Goal: Contribute content: Add original content to the website for others to see

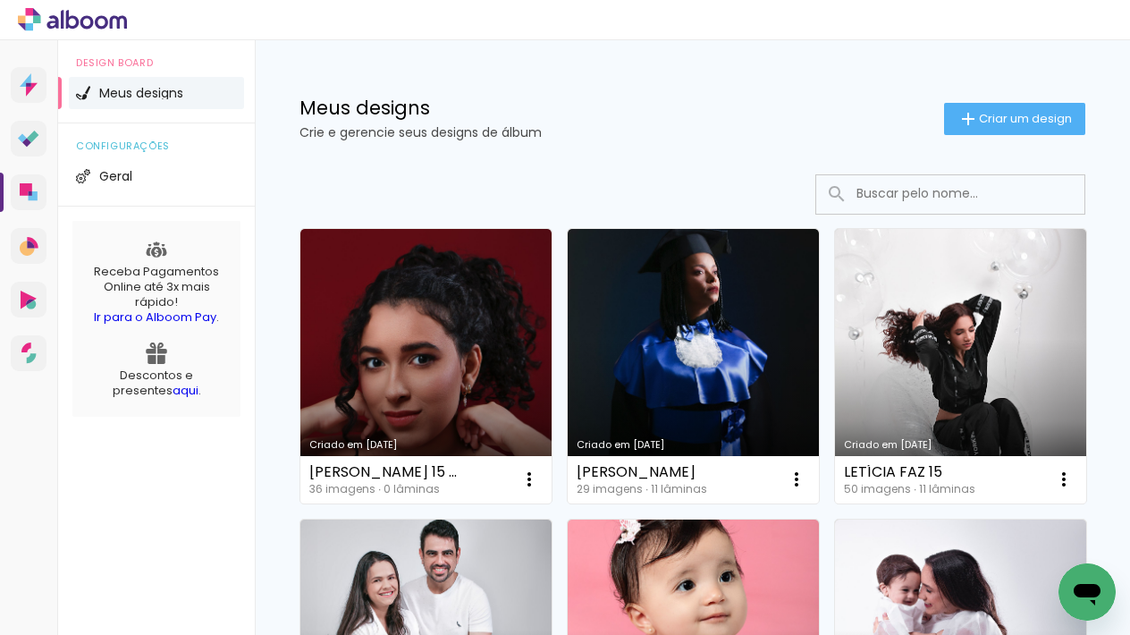
drag, startPoint x: 451, startPoint y: 379, endPoint x: 510, endPoint y: 386, distance: 59.4
click at [451, 379] on link "Criado em 30/09/25" at bounding box center [425, 366] width 251 height 274
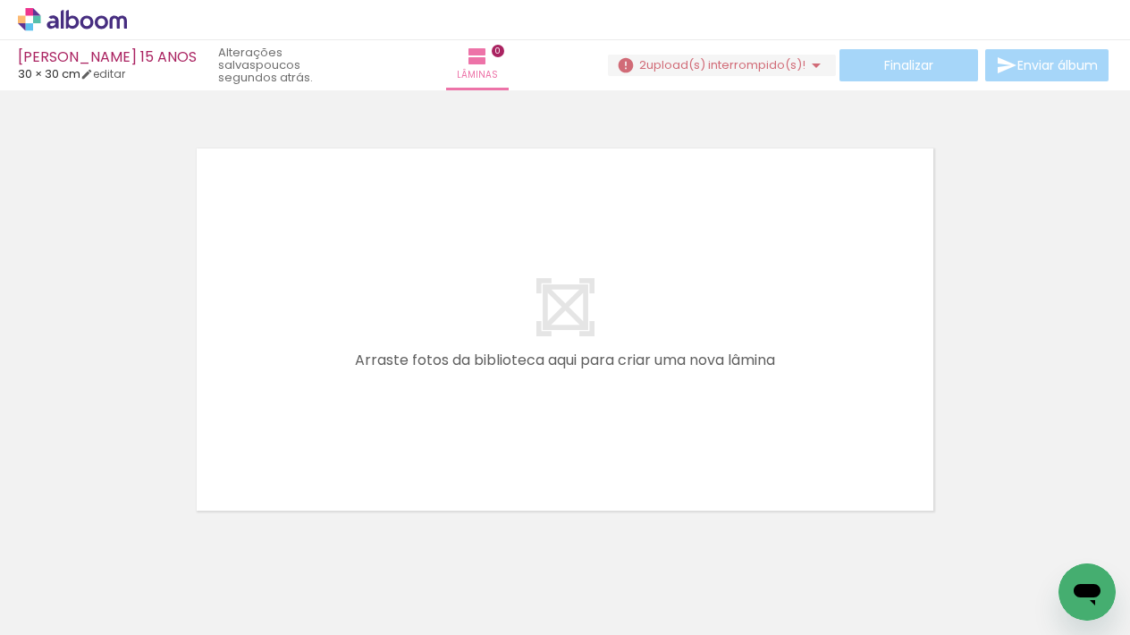
scroll to position [0, 2608]
drag, startPoint x: 1051, startPoint y: 572, endPoint x: 840, endPoint y: 487, distance: 227.4
click at [688, 414] on quentale-workspace at bounding box center [565, 317] width 1130 height 635
drag, startPoint x: 1056, startPoint y: 563, endPoint x: 826, endPoint y: 453, distance: 254.7
click at [826, 453] on quentale-workspace at bounding box center [565, 317] width 1130 height 635
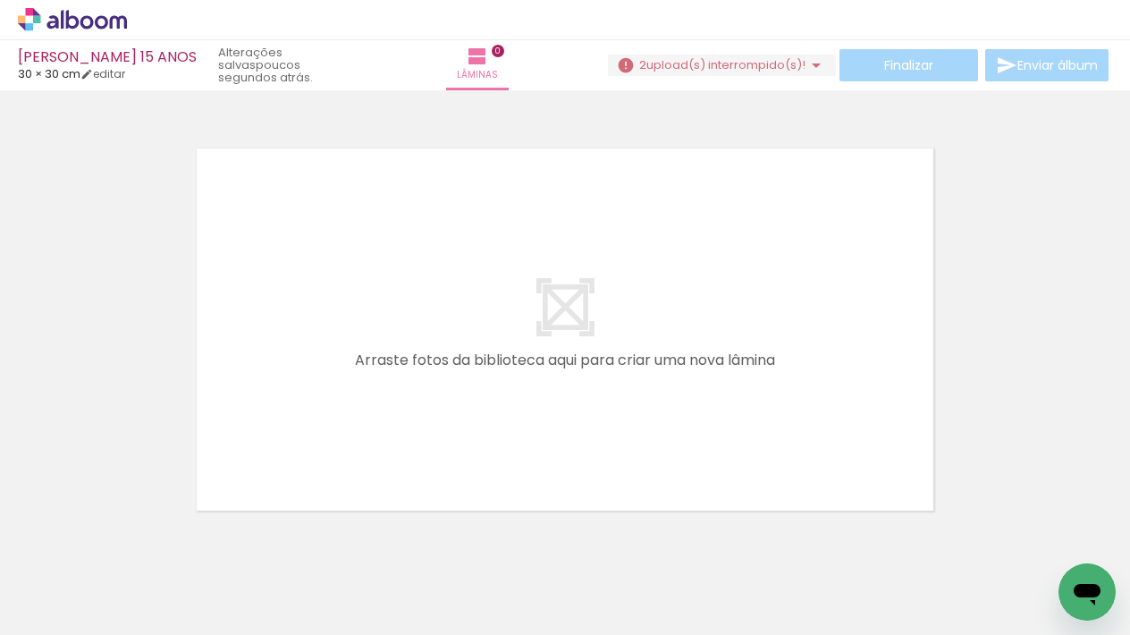
click at [147, 578] on iron-horizontal-list at bounding box center [129, 579] width 36 height 112
drag, startPoint x: 792, startPoint y: 63, endPoint x: 808, endPoint y: 70, distance: 17.3
click at [792, 63] on span "upload(s) interrompido(s)!" at bounding box center [725, 64] width 159 height 17
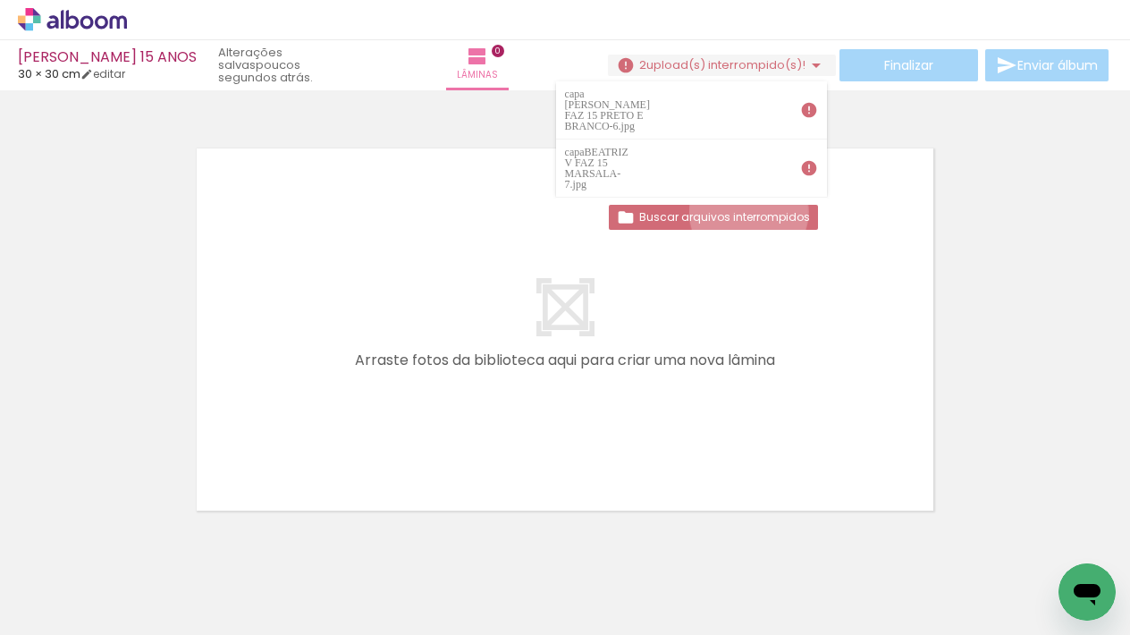
click at [0, 0] on slot "Buscar arquivos interrompidos" at bounding box center [0, 0] width 0 height 0
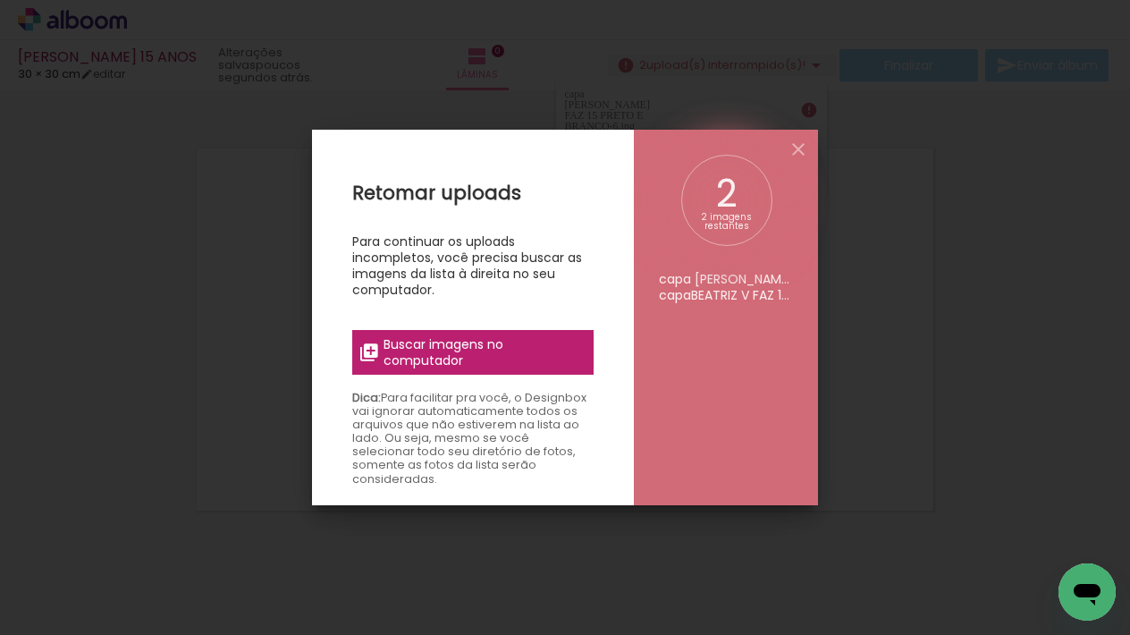
click at [497, 342] on span "Buscar imagens no computador" at bounding box center [482, 352] width 199 height 32
click at [0, 0] on input "file" at bounding box center [0, 0] width 0 height 0
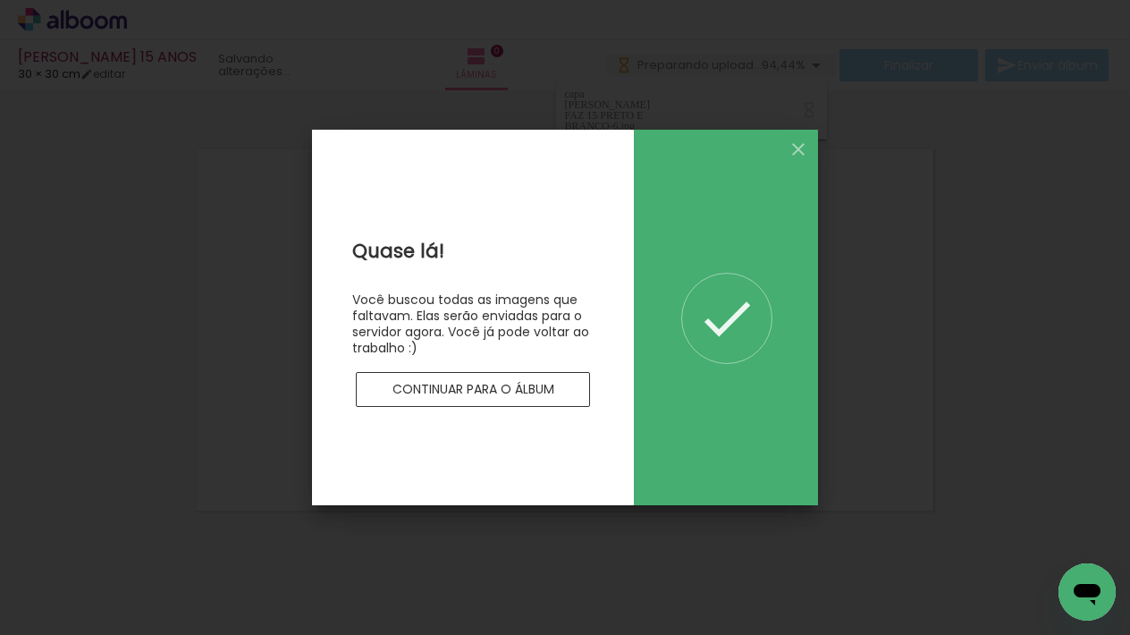
click at [0, 0] on slot "Continuar para o álbum" at bounding box center [0, 0] width 0 height 0
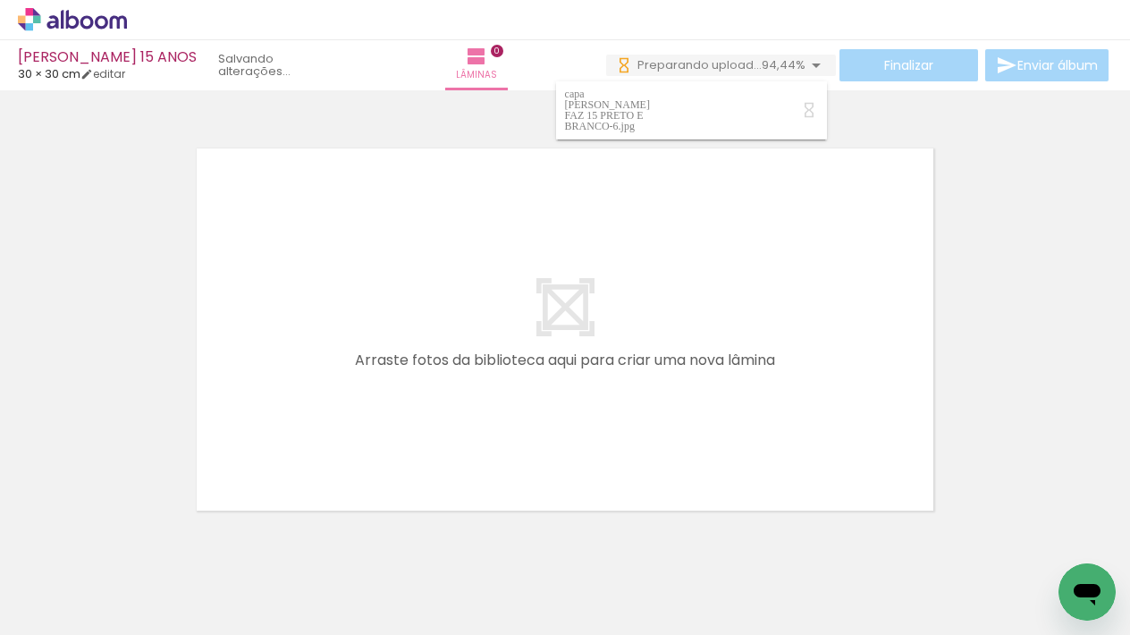
scroll to position [0, 0]
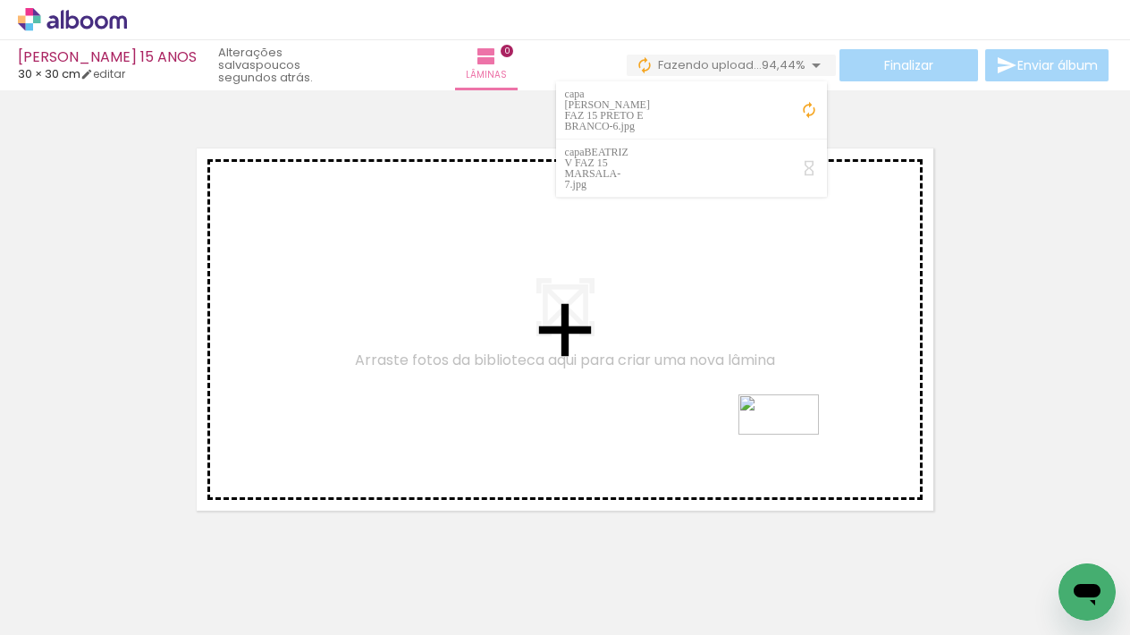
drag, startPoint x: 1046, startPoint y: 561, endPoint x: 695, endPoint y: 412, distance: 381.7
click at [695, 412] on quentale-workspace at bounding box center [565, 317] width 1130 height 635
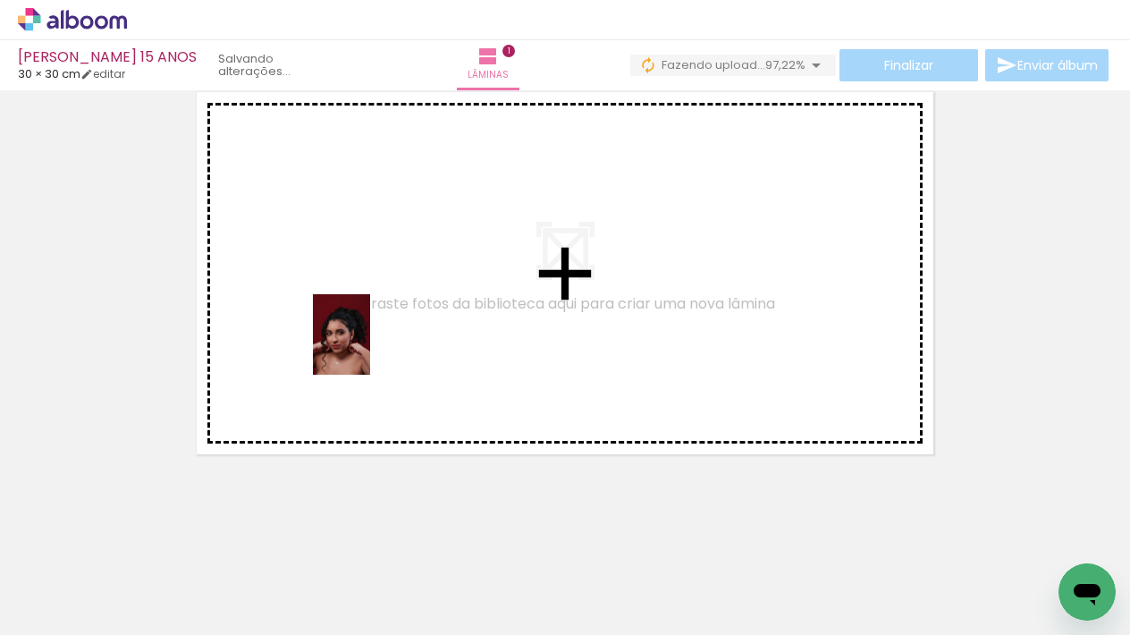
drag, startPoint x: 197, startPoint y: 587, endPoint x: 364, endPoint y: 347, distance: 292.8
click at [364, 347] on quentale-workspace at bounding box center [565, 317] width 1130 height 635
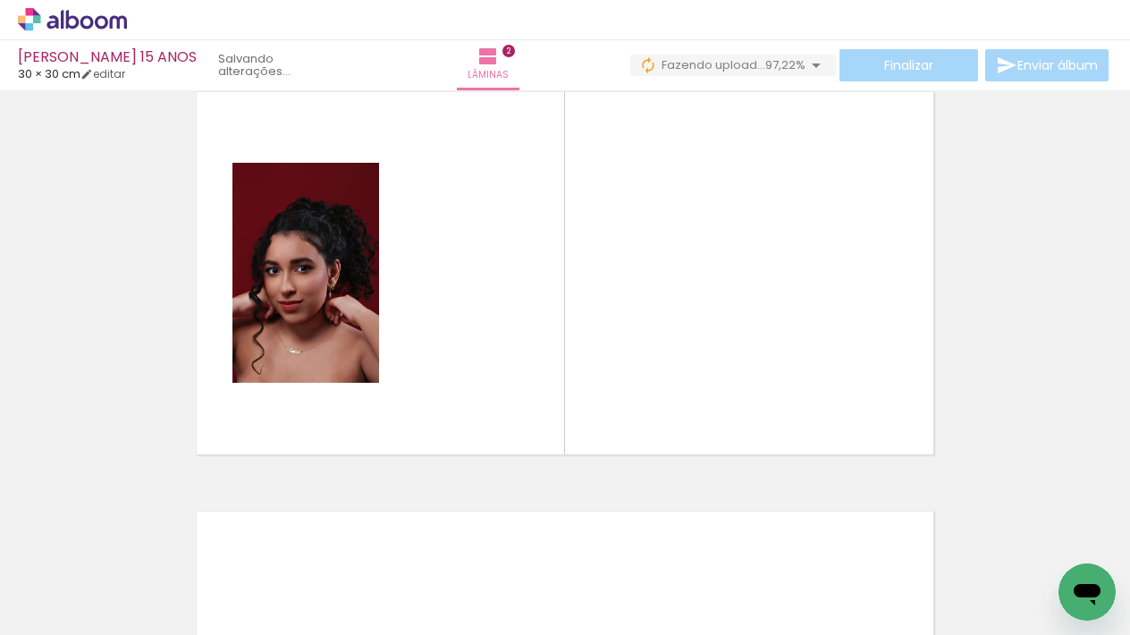
scroll to position [442, 0]
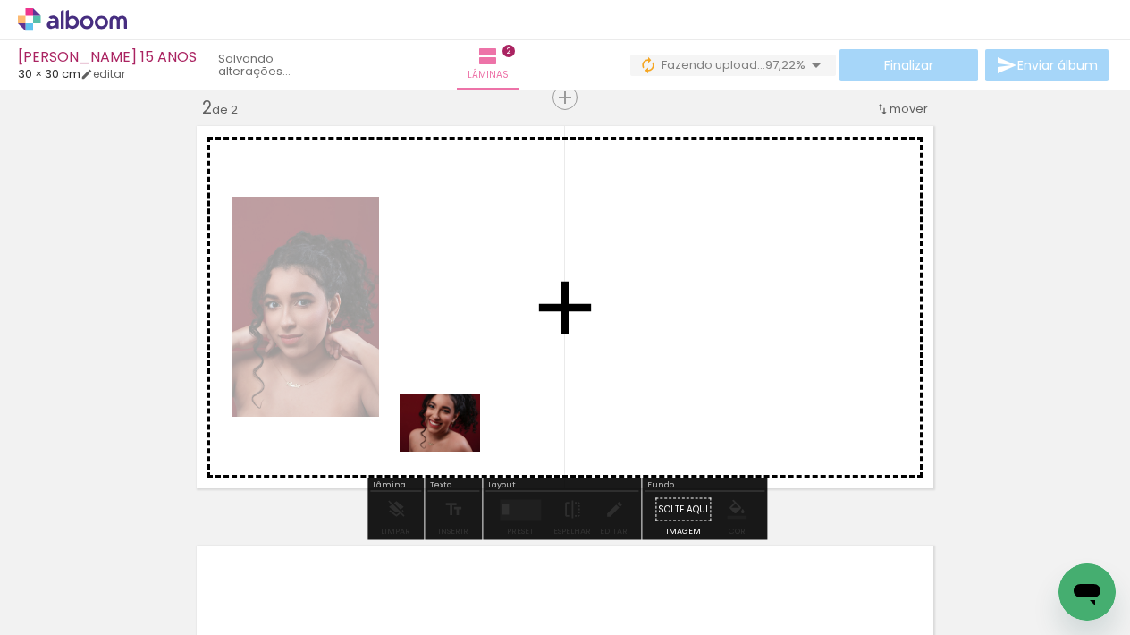
drag, startPoint x: 321, startPoint y: 560, endPoint x: 464, endPoint y: 437, distance: 188.9
click at [464, 437] on quentale-workspace at bounding box center [565, 317] width 1130 height 635
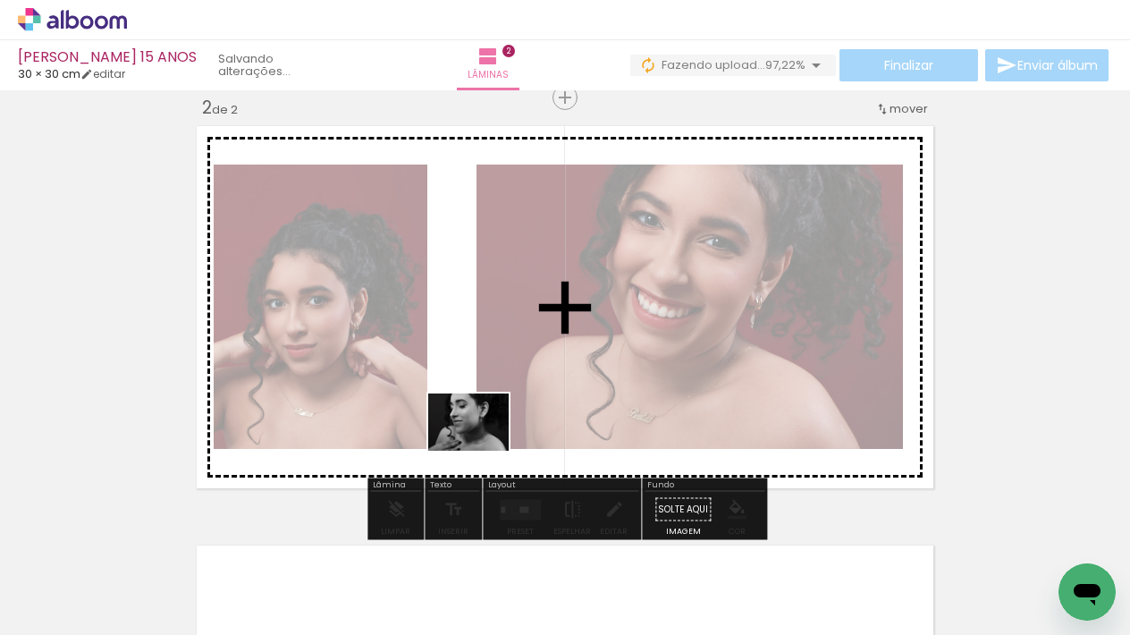
drag, startPoint x: 397, startPoint y: 586, endPoint x: 482, endPoint y: 447, distance: 163.3
click at [482, 447] on quentale-workspace at bounding box center [565, 317] width 1130 height 635
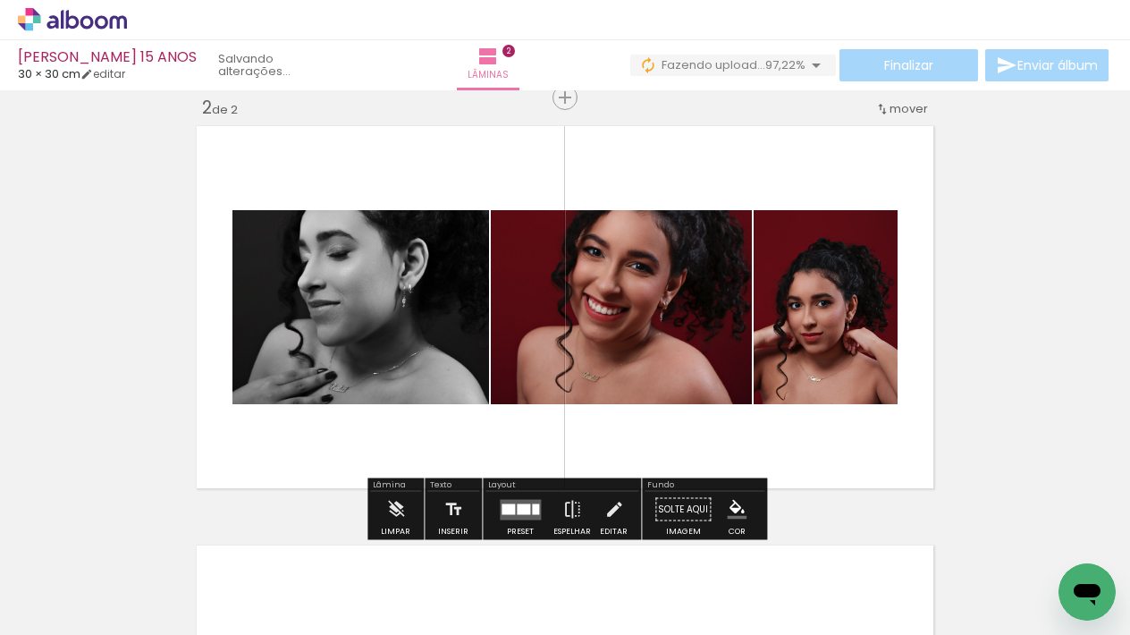
click at [518, 506] on div at bounding box center [523, 508] width 13 height 11
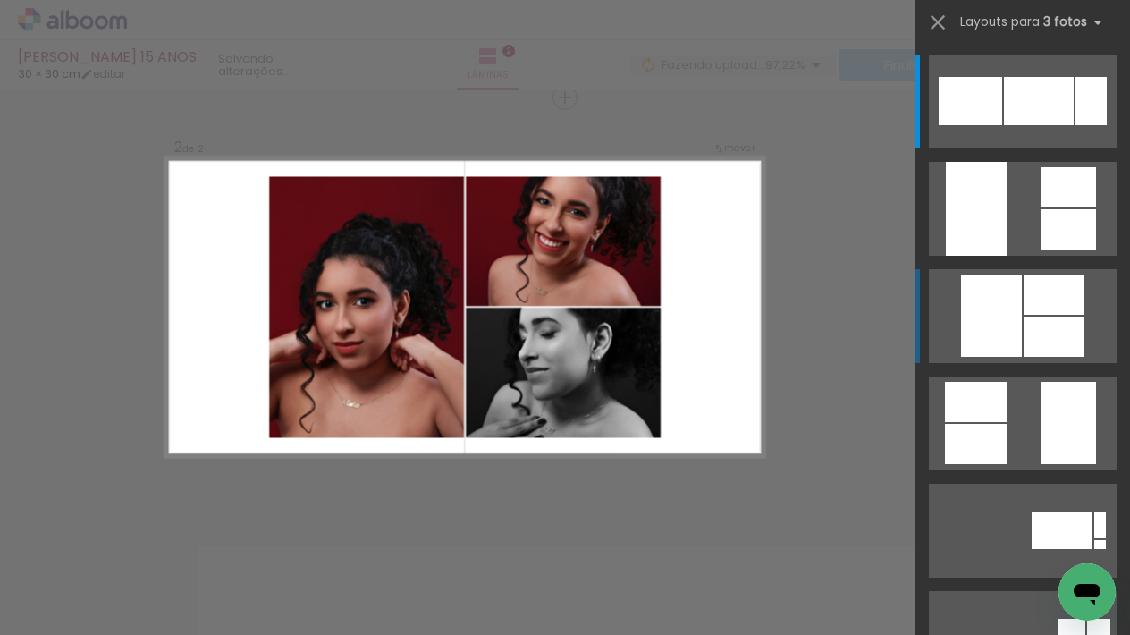
click at [1035, 311] on div at bounding box center [1053, 294] width 61 height 40
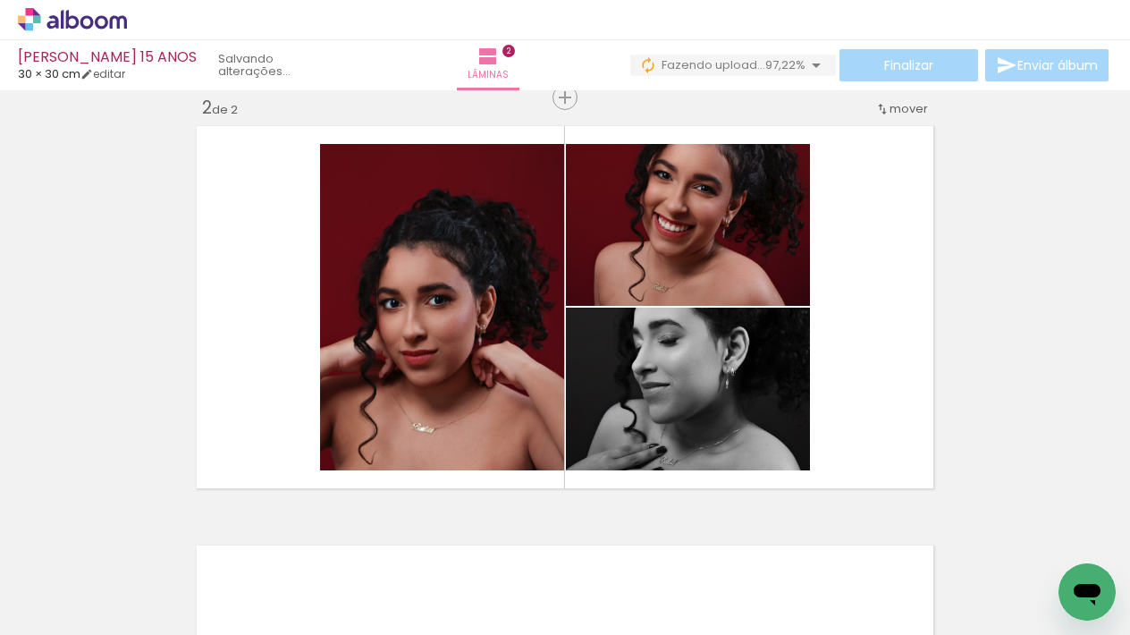
click at [510, 509] on div "Inserir lâmina 1 de 2 Inserir lâmina 2 de 2" at bounding box center [565, 284] width 1130 height 1259
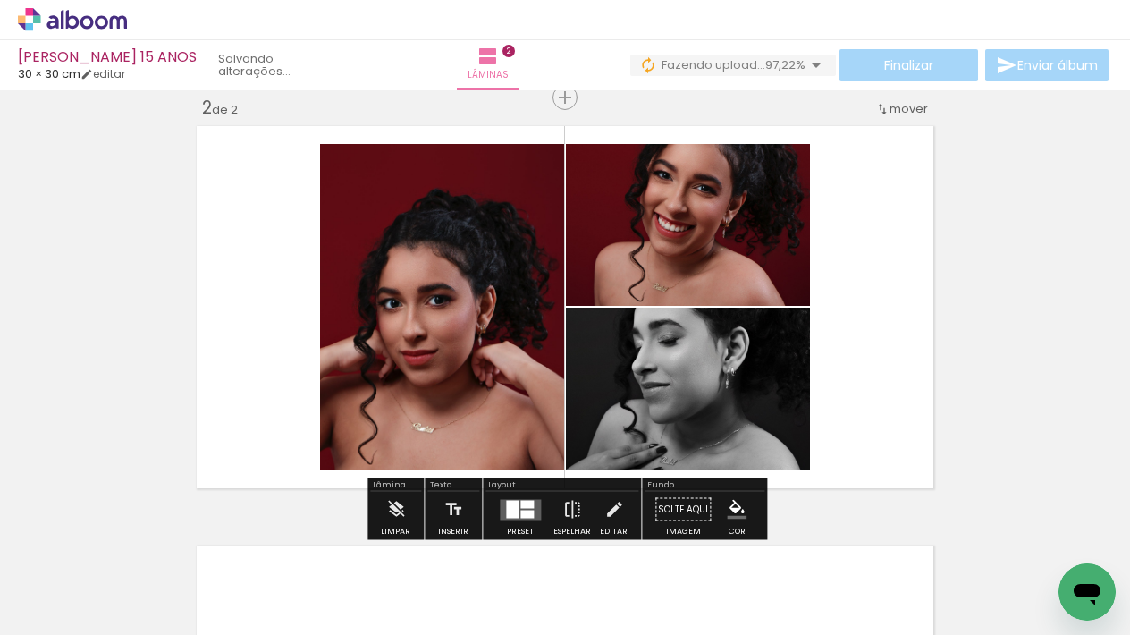
drag, startPoint x: 517, startPoint y: 504, endPoint x: 561, endPoint y: 510, distance: 45.0
click at [520, 504] on div at bounding box center [526, 504] width 13 height 8
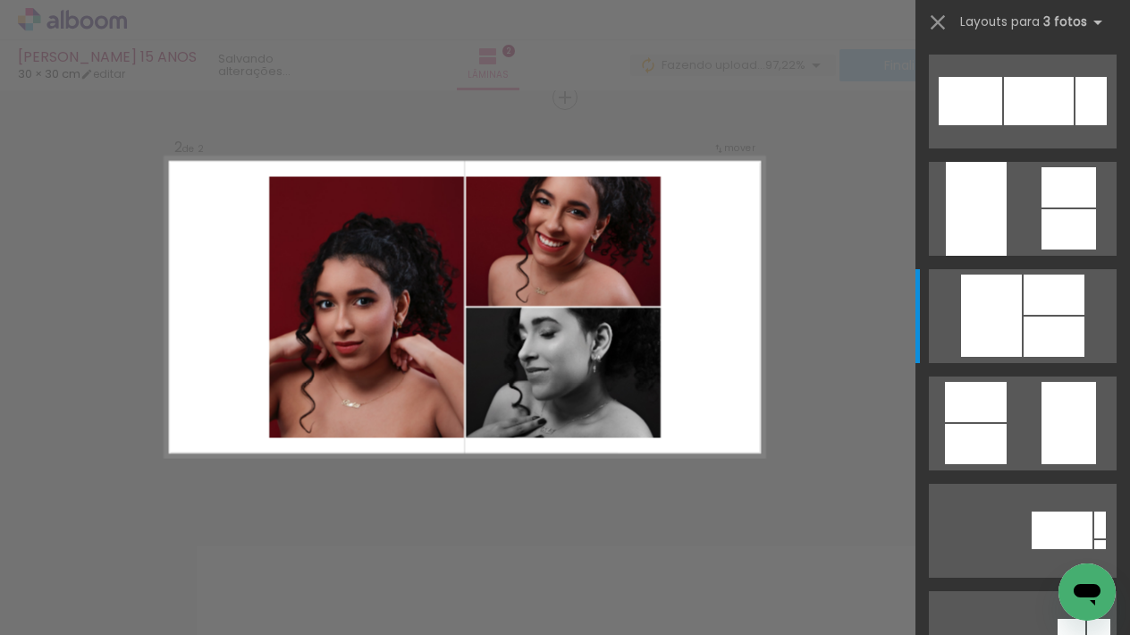
scroll to position [215, 0]
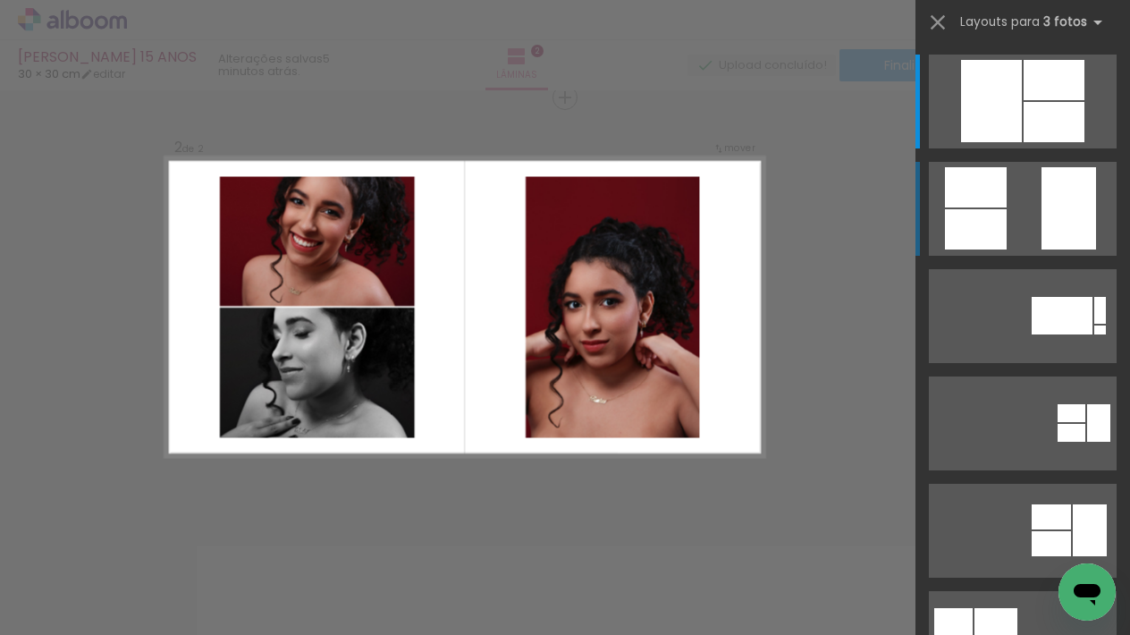
drag, startPoint x: 1019, startPoint y: 217, endPoint x: 1001, endPoint y: 222, distance: 18.4
click at [1019, 217] on quentale-layouter at bounding box center [1023, 209] width 188 height 94
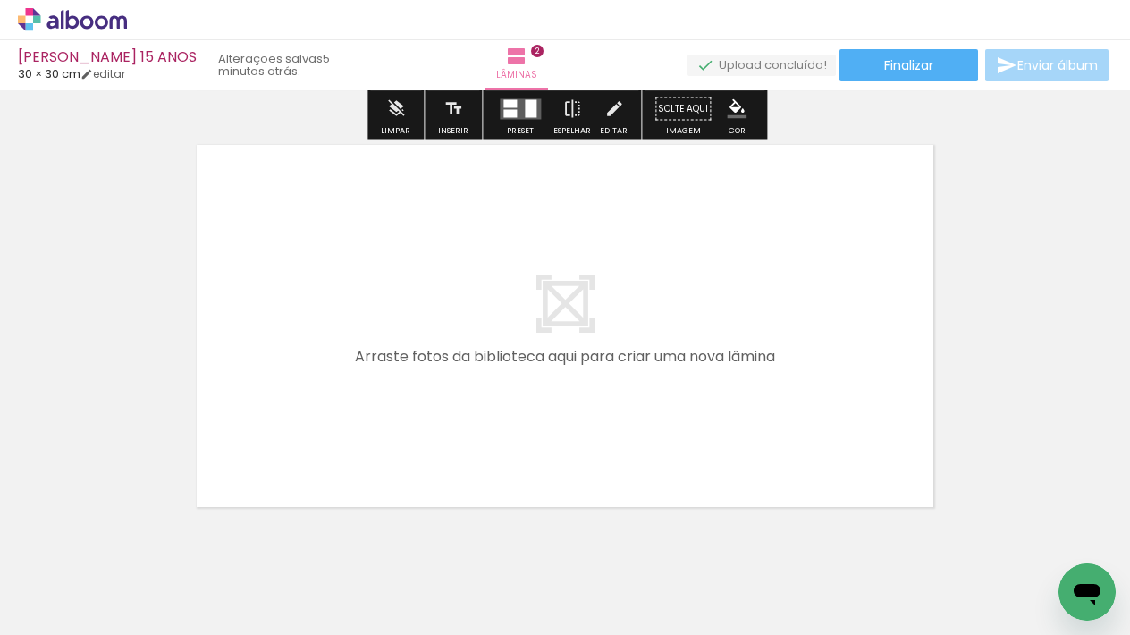
scroll to position [843, 0]
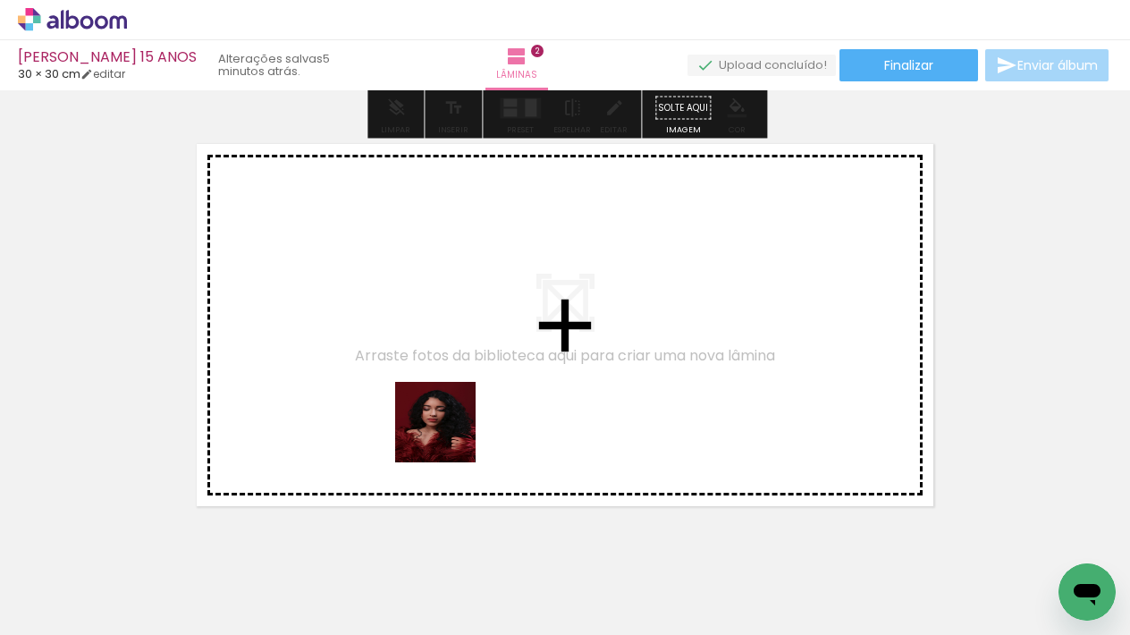
drag, startPoint x: 483, startPoint y: 575, endPoint x: 597, endPoint y: 585, distance: 114.8
click at [442, 416] on quentale-workspace at bounding box center [565, 317] width 1130 height 635
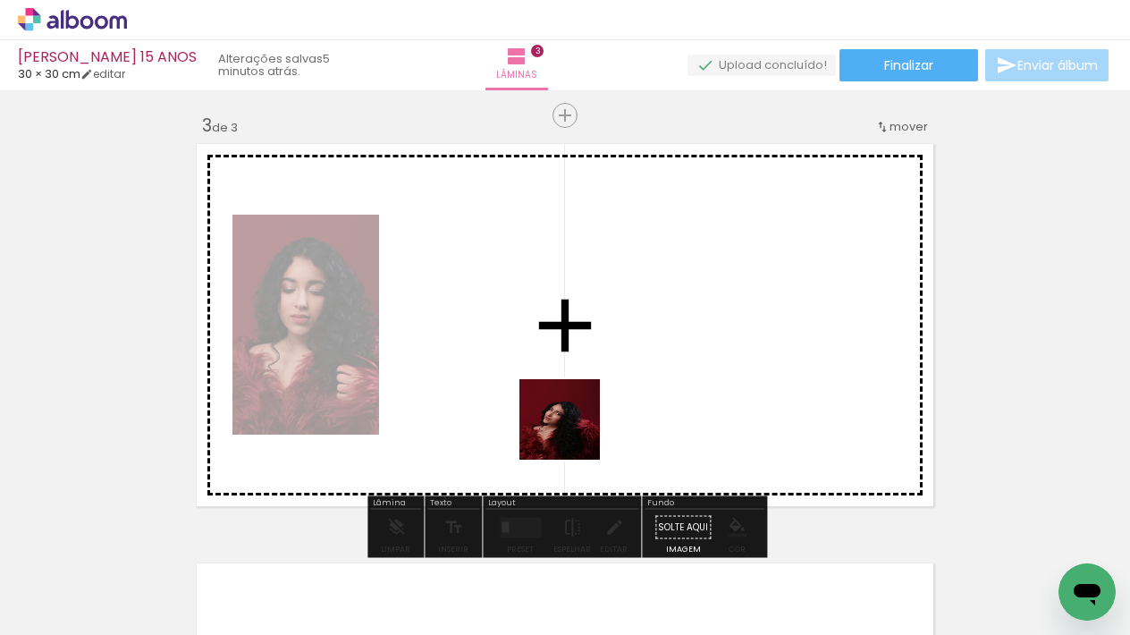
drag, startPoint x: 598, startPoint y: 583, endPoint x: 576, endPoint y: 422, distance: 162.4
click at [576, 422] on quentale-workspace at bounding box center [565, 317] width 1130 height 635
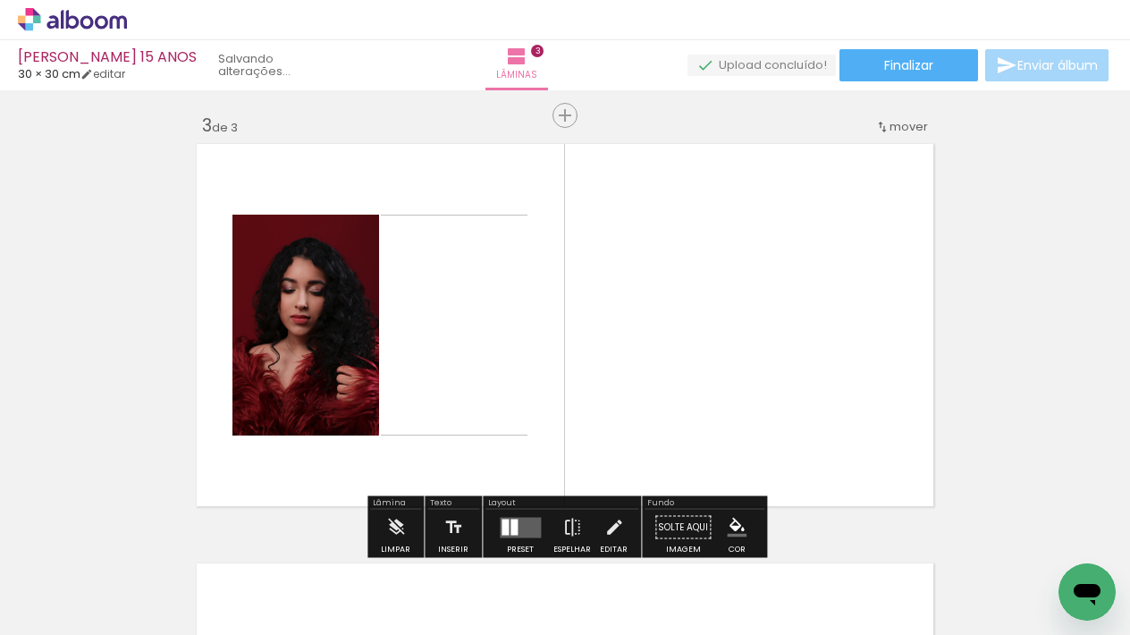
scroll to position [861, 0]
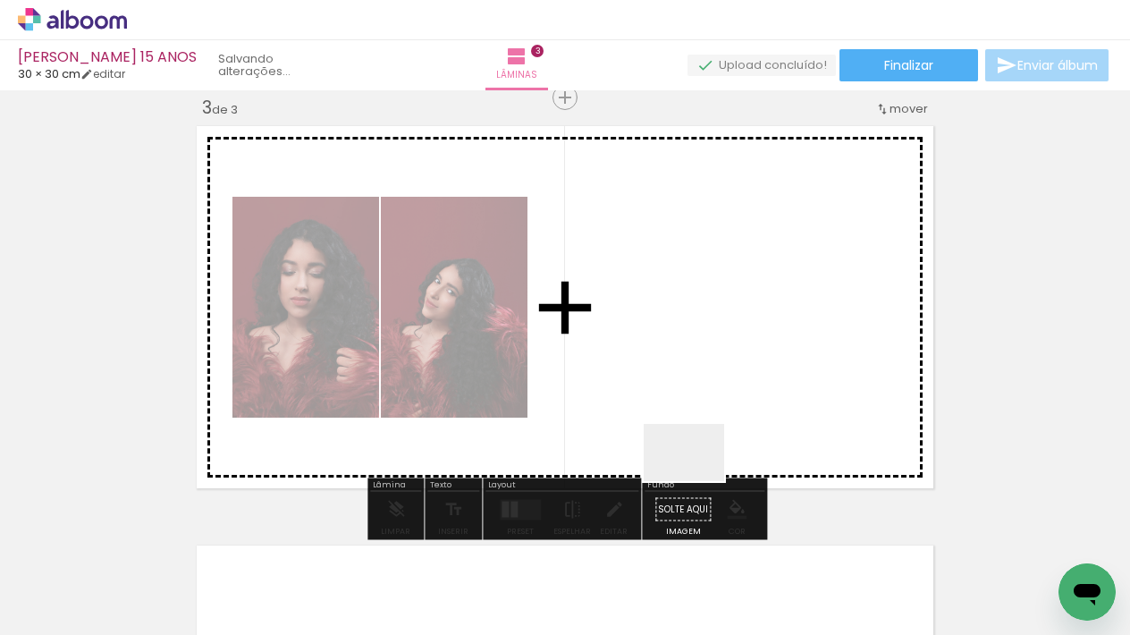
drag, startPoint x: 697, startPoint y: 477, endPoint x: 789, endPoint y: 583, distance: 140.0
click at [703, 411] on quentale-workspace at bounding box center [565, 317] width 1130 height 635
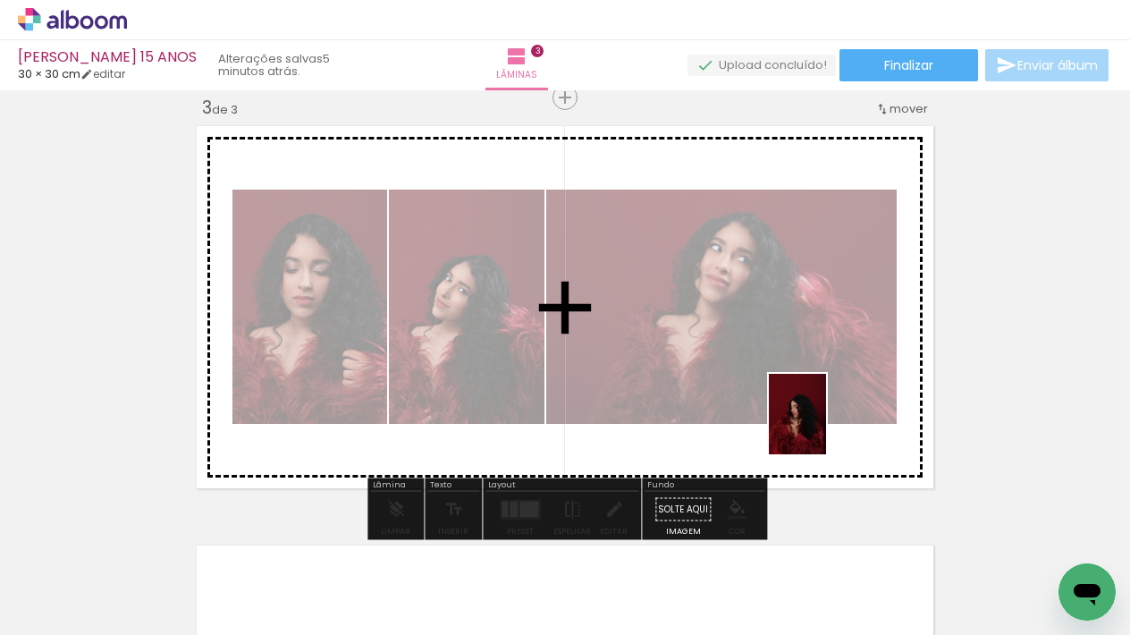
drag, startPoint x: 789, startPoint y: 583, endPoint x: 835, endPoint y: 500, distance: 94.8
click at [824, 430] on quentale-workspace at bounding box center [565, 317] width 1130 height 635
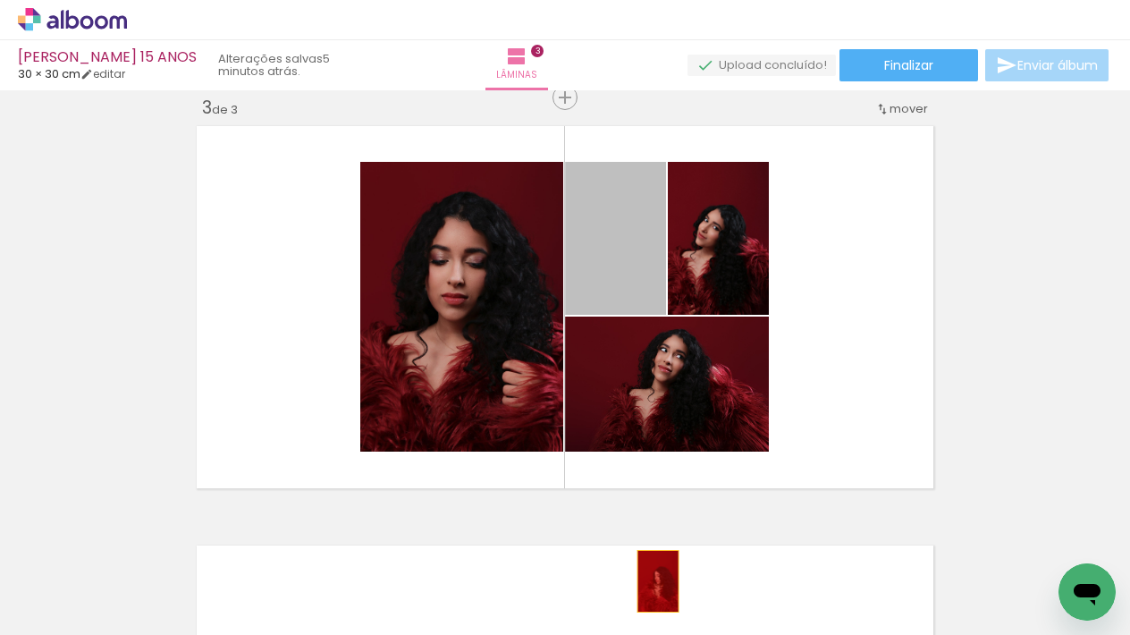
drag, startPoint x: 610, startPoint y: 248, endPoint x: 693, endPoint y: 577, distance: 339.3
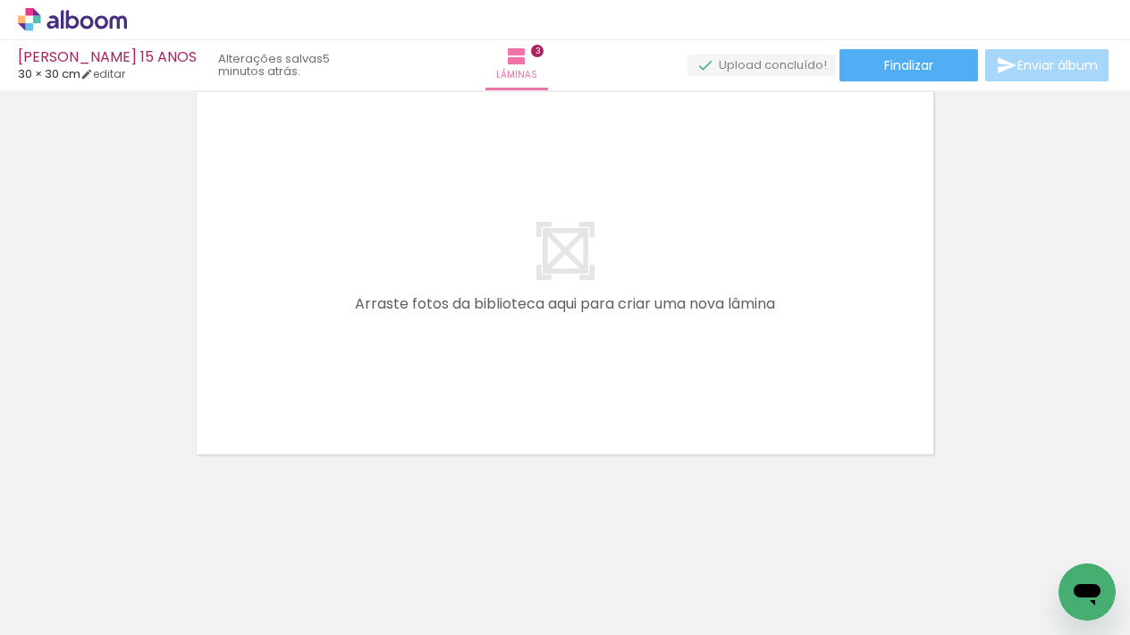
scroll to position [0, 0]
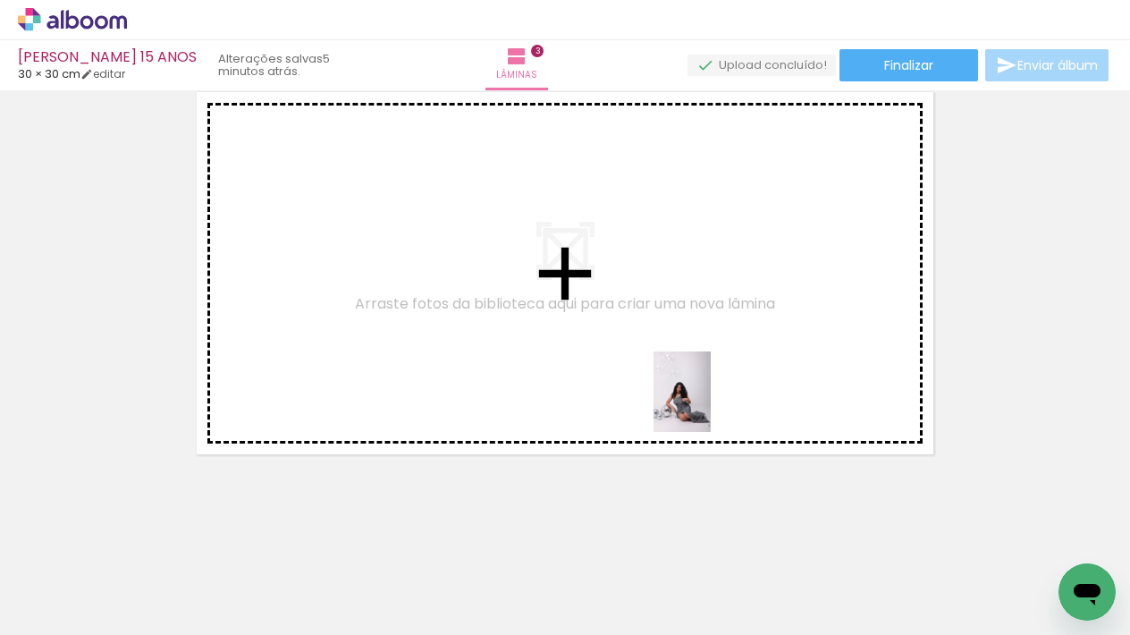
drag, startPoint x: 871, startPoint y: 586, endPoint x: 707, endPoint y: 405, distance: 244.3
click at [707, 405] on quentale-workspace at bounding box center [565, 317] width 1130 height 635
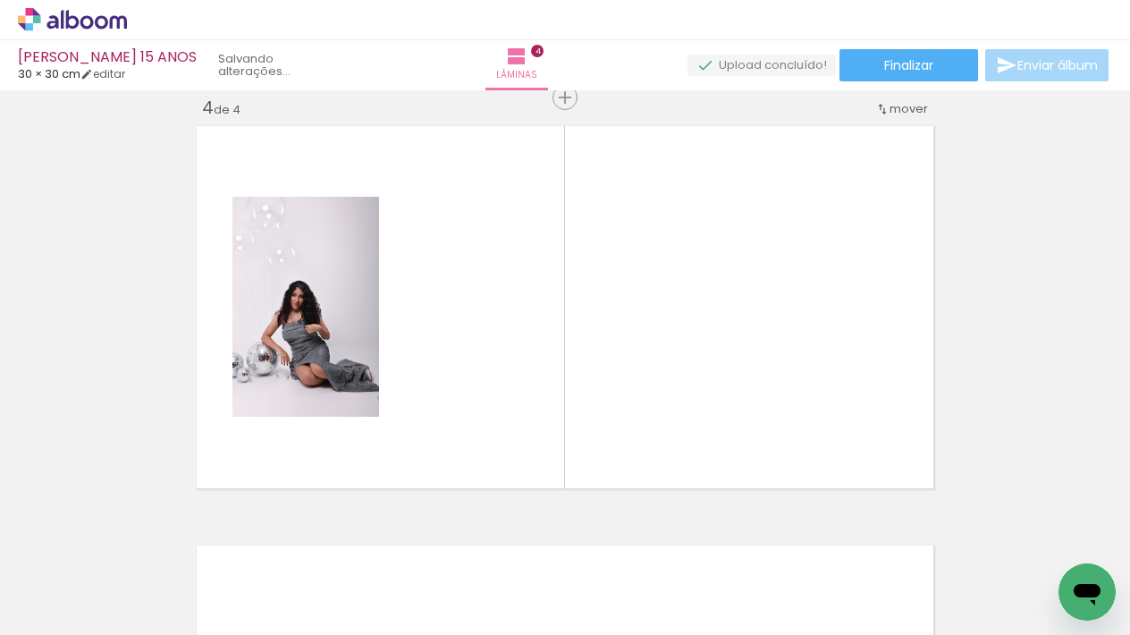
scroll to position [1280, 0]
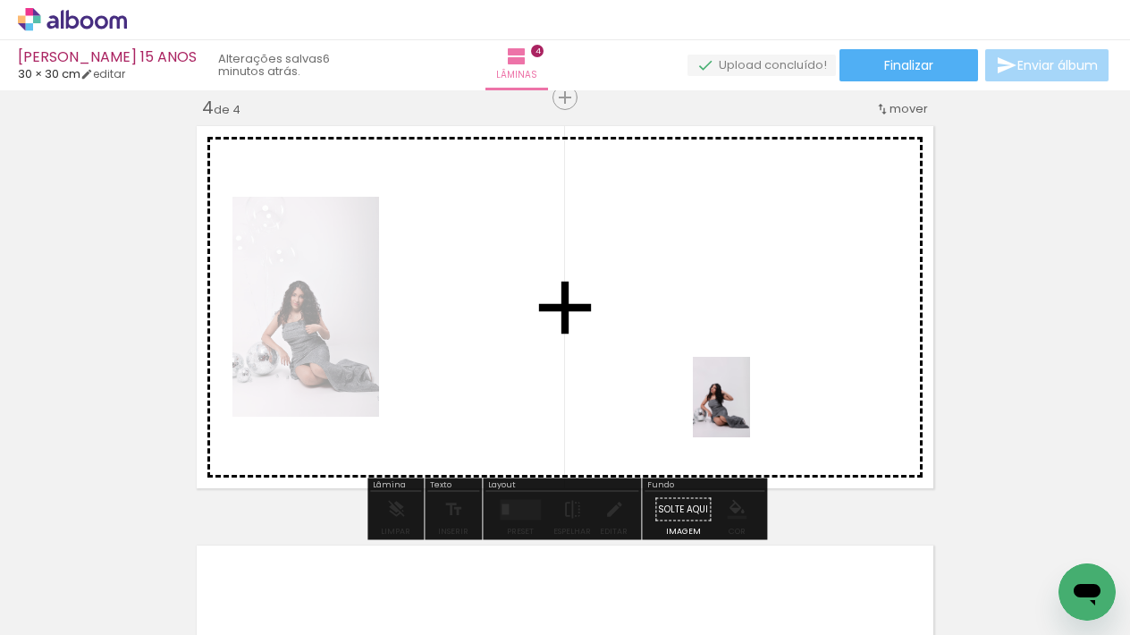
drag, startPoint x: 941, startPoint y: 536, endPoint x: 747, endPoint y: 410, distance: 231.3
click at [747, 410] on quentale-workspace at bounding box center [565, 317] width 1130 height 635
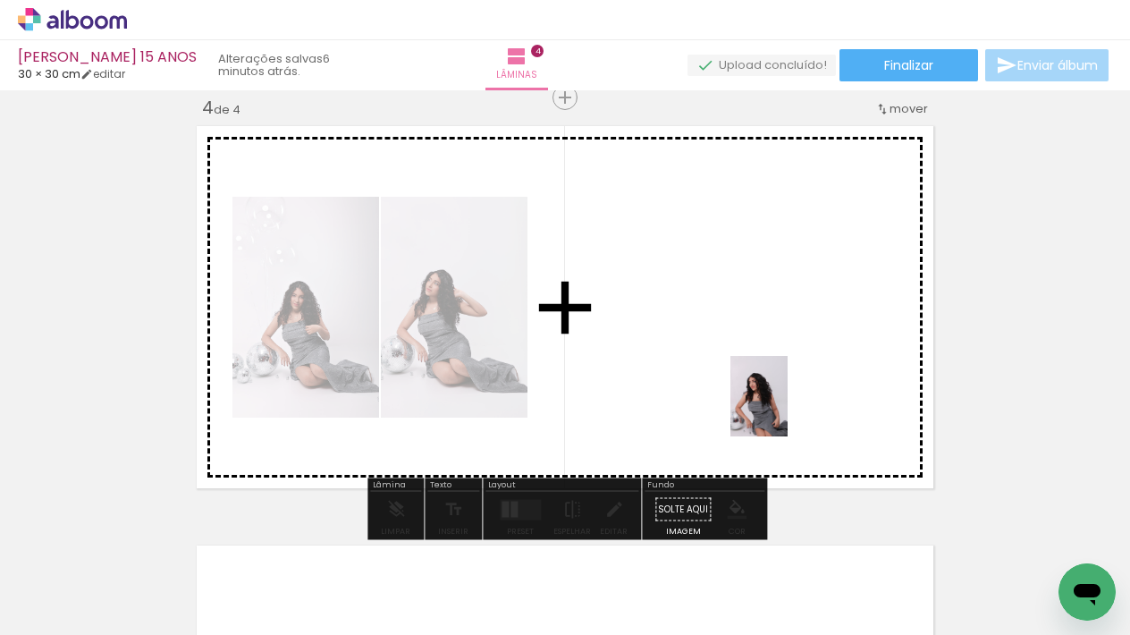
drag, startPoint x: 1063, startPoint y: 546, endPoint x: 784, endPoint y: 409, distance: 310.6
click at [784, 409] on quentale-workspace at bounding box center [565, 317] width 1130 height 635
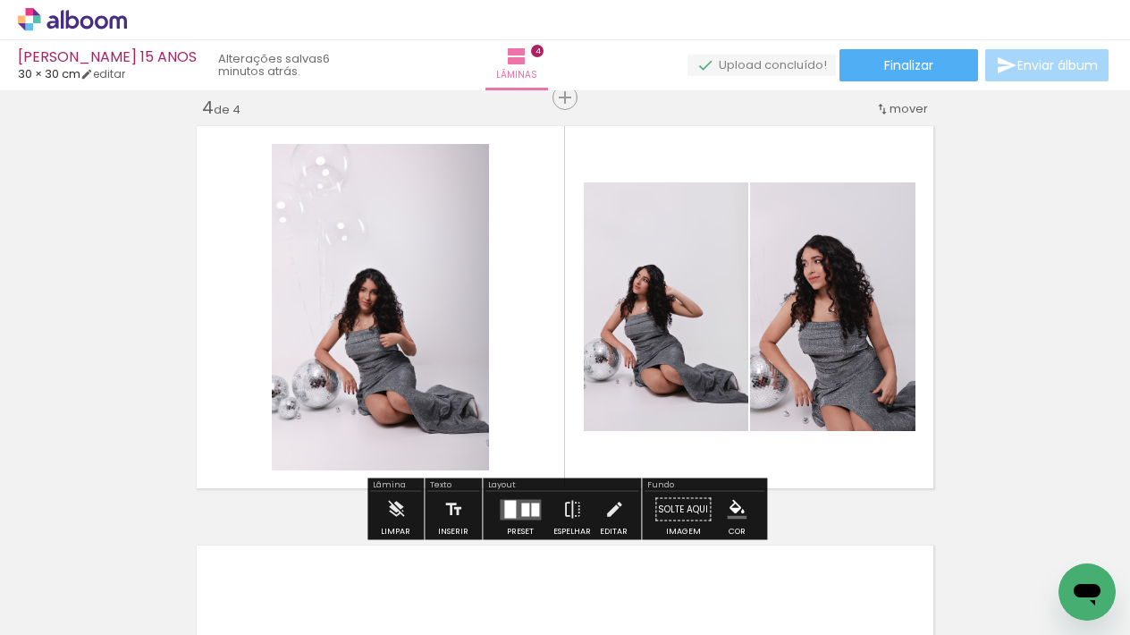
scroll to position [0, 438]
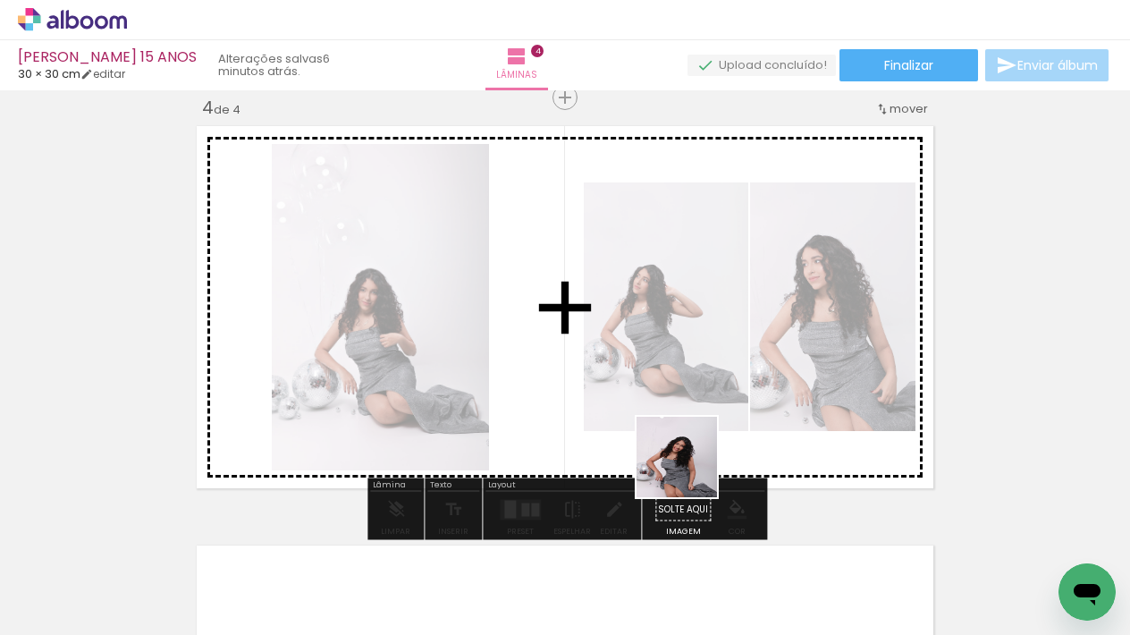
drag, startPoint x: 713, startPoint y: 514, endPoint x: 837, endPoint y: 573, distance: 136.7
click at [661, 409] on quentale-workspace at bounding box center [565, 317] width 1130 height 635
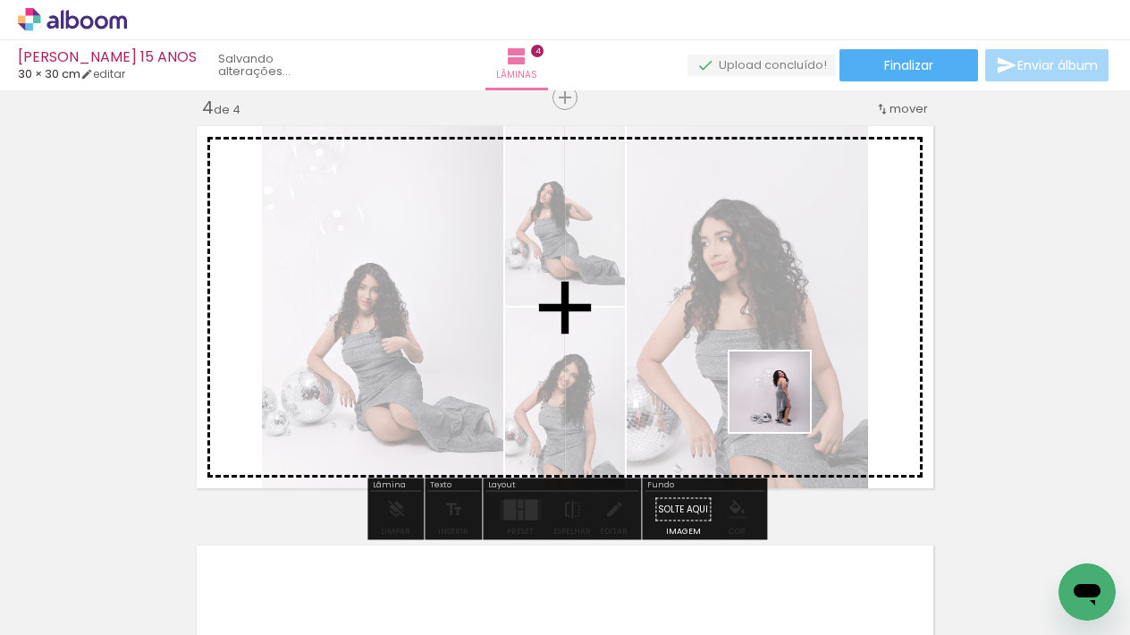
drag, startPoint x: 837, startPoint y: 573, endPoint x: 786, endPoint y: 383, distance: 196.2
click at [786, 383] on quentale-workspace at bounding box center [565, 317] width 1130 height 635
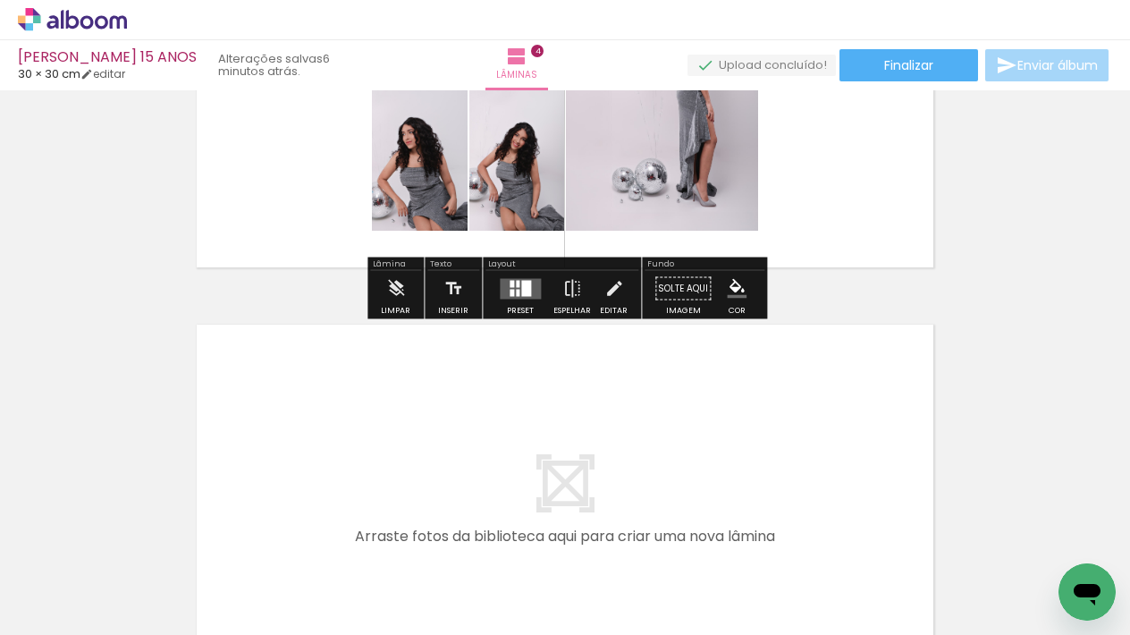
scroll to position [0, 0]
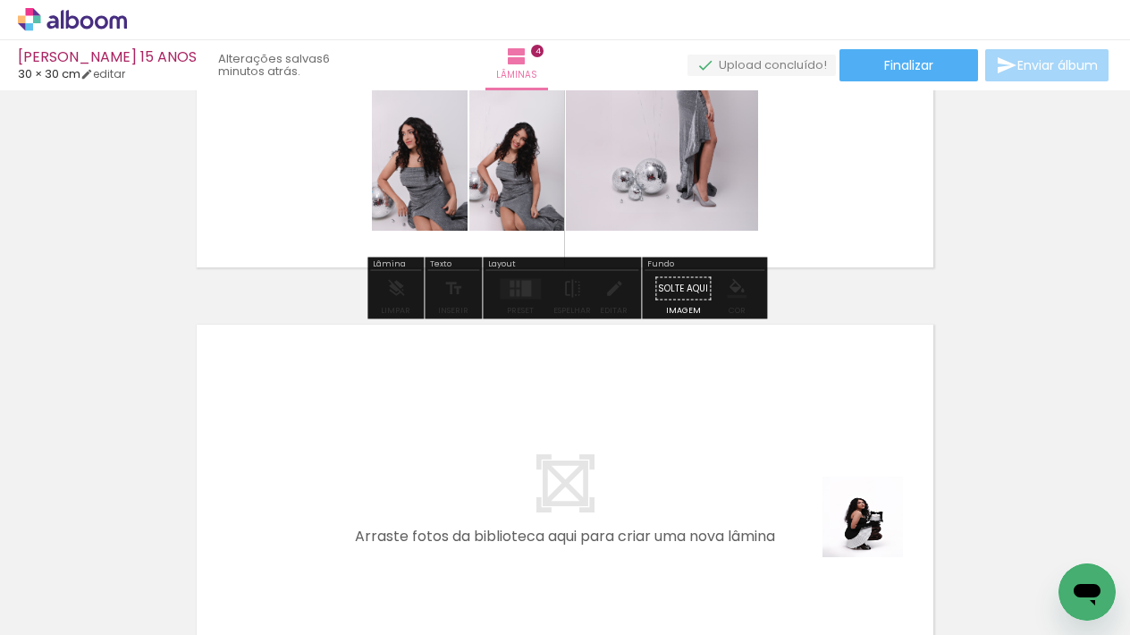
drag, startPoint x: 876, startPoint y: 530, endPoint x: 769, endPoint y: 453, distance: 132.0
click at [769, 453] on quentale-workspace at bounding box center [565, 317] width 1130 height 635
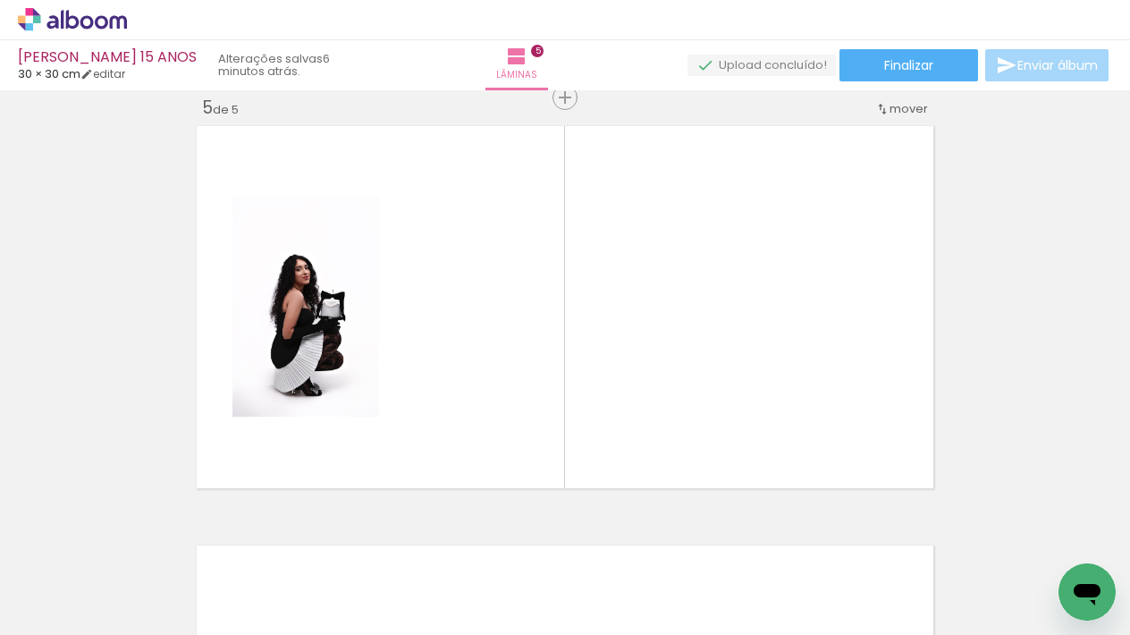
scroll to position [0, 947]
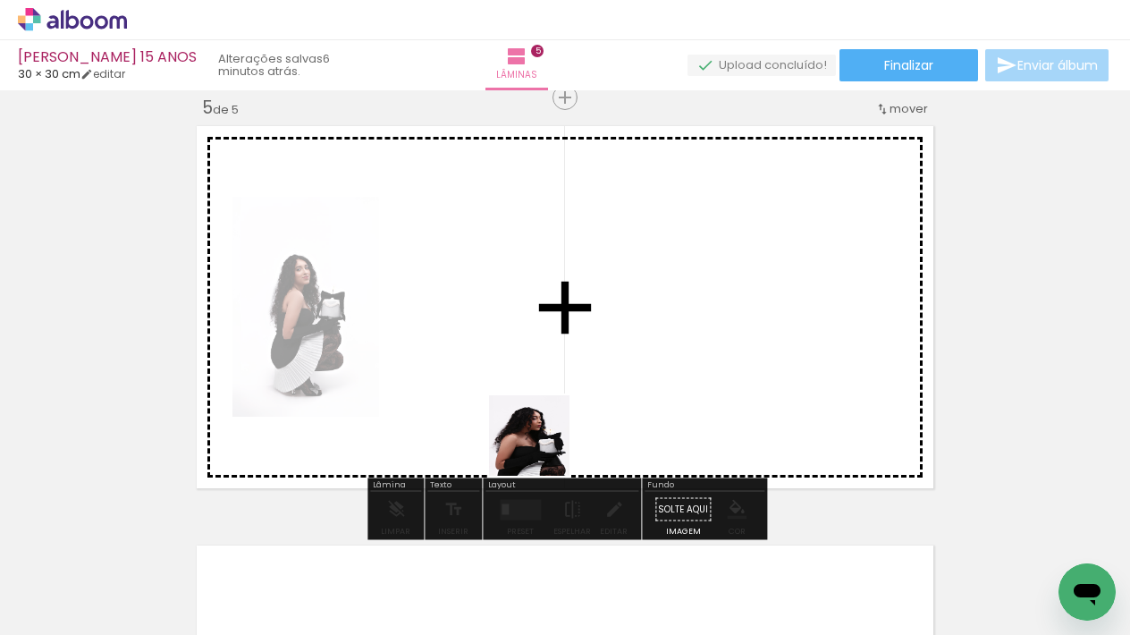
drag, startPoint x: 536, startPoint y: 576, endPoint x: 537, endPoint y: 400, distance: 175.2
click at [537, 400] on quentale-workspace at bounding box center [565, 317] width 1130 height 635
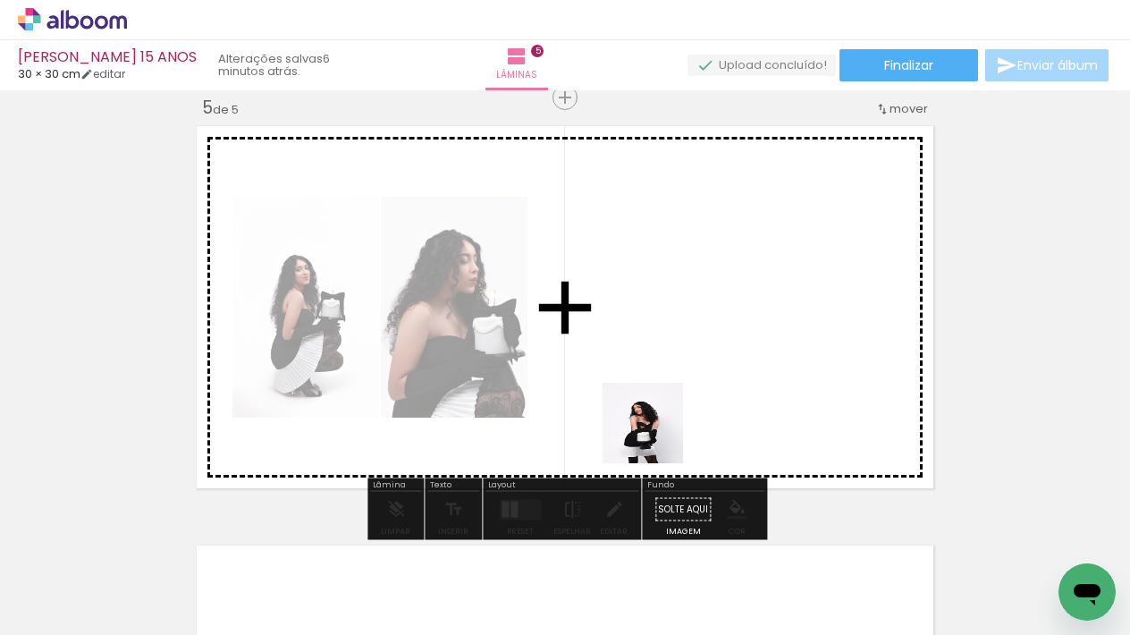
drag, startPoint x: 637, startPoint y: 583, endPoint x: 764, endPoint y: 560, distance: 128.9
click at [660, 434] on quentale-workspace at bounding box center [565, 317] width 1130 height 635
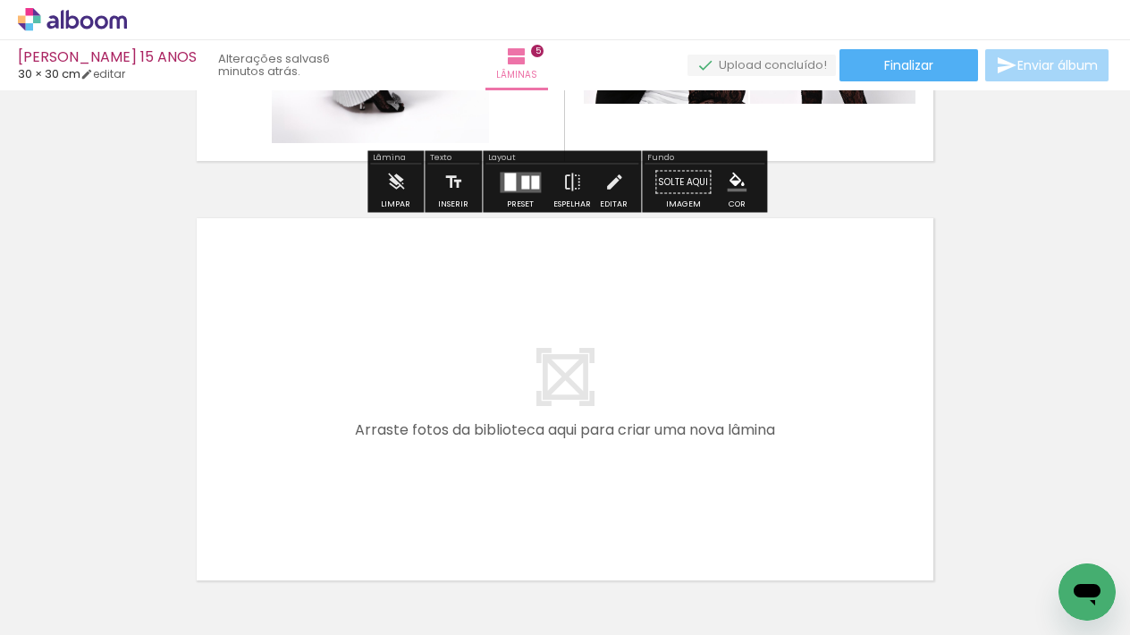
scroll to position [2054, 0]
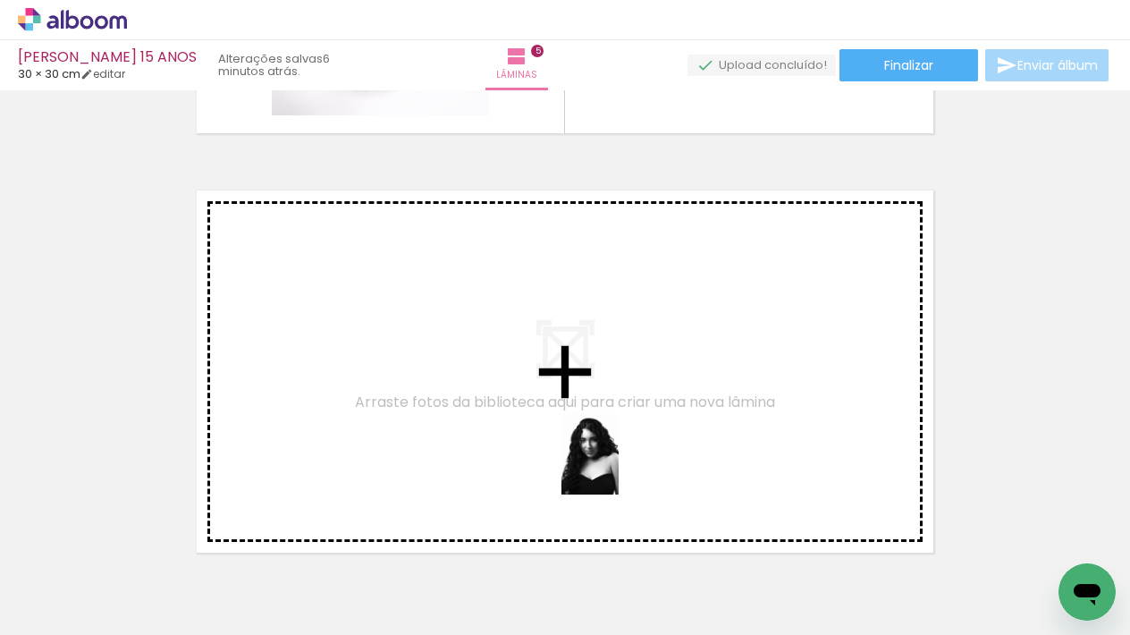
drag, startPoint x: 754, startPoint y: 588, endPoint x: 616, endPoint y: 471, distance: 180.7
click at [616, 471] on quentale-workspace at bounding box center [565, 317] width 1130 height 635
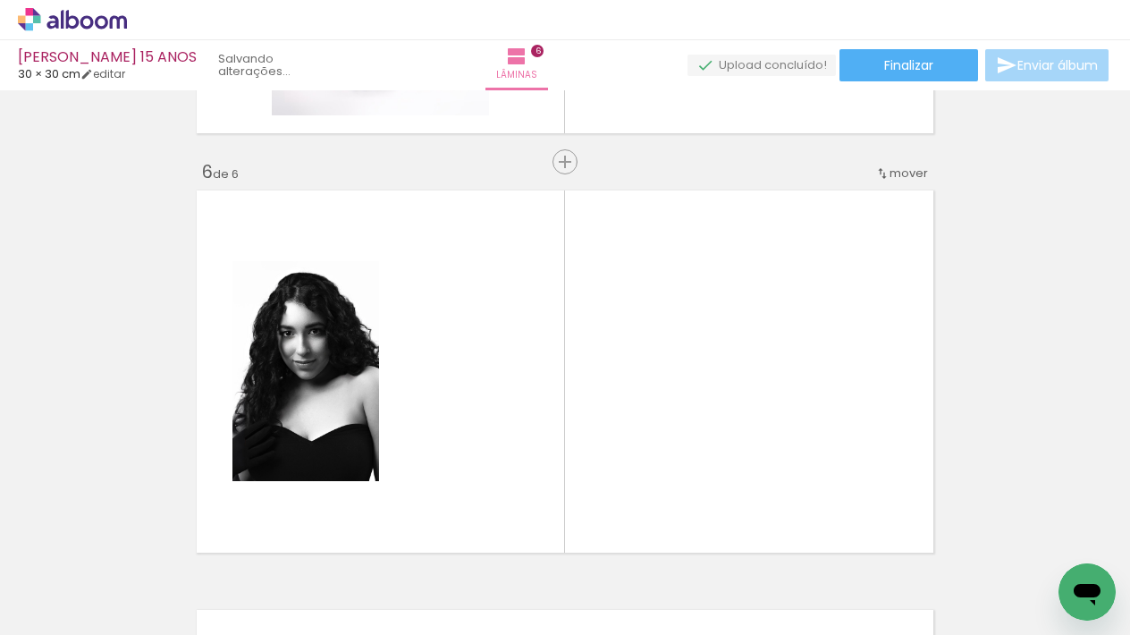
scroll to position [2118, 0]
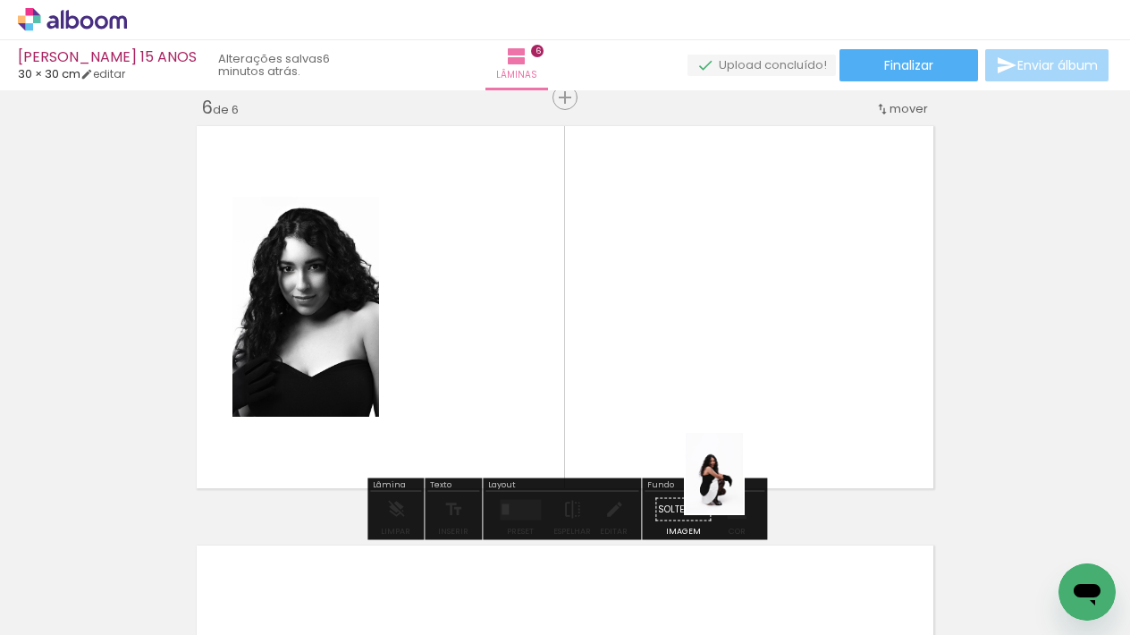
drag, startPoint x: 790, startPoint y: 533, endPoint x: 739, endPoint y: 486, distance: 69.0
click at [739, 486] on quentale-workspace at bounding box center [565, 317] width 1130 height 635
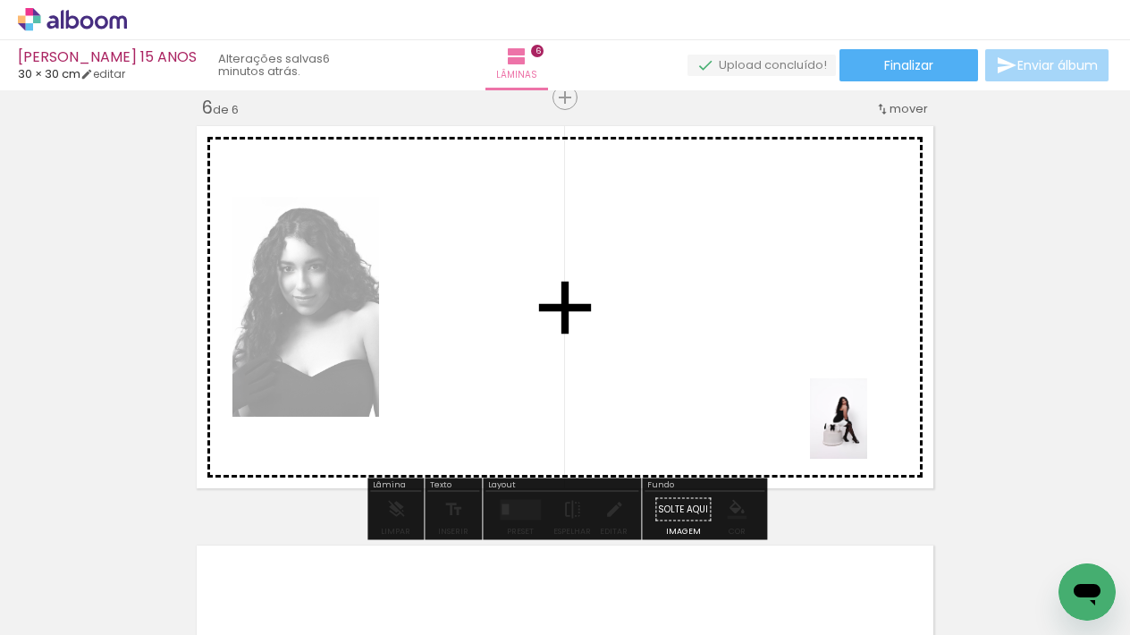
drag, startPoint x: 950, startPoint y: 581, endPoint x: 898, endPoint y: 561, distance: 55.4
click at [863, 434] on quentale-workspace at bounding box center [565, 317] width 1130 height 635
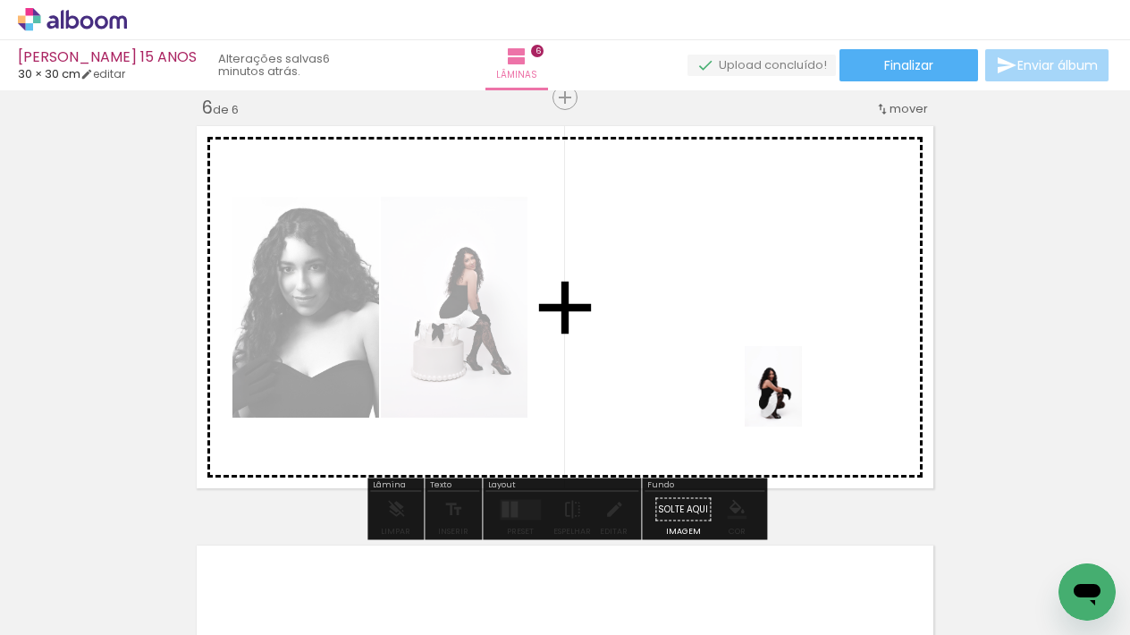
drag, startPoint x: 834, startPoint y: 548, endPoint x: 798, endPoint y: 400, distance: 152.6
click at [798, 400] on quentale-workspace at bounding box center [565, 317] width 1130 height 635
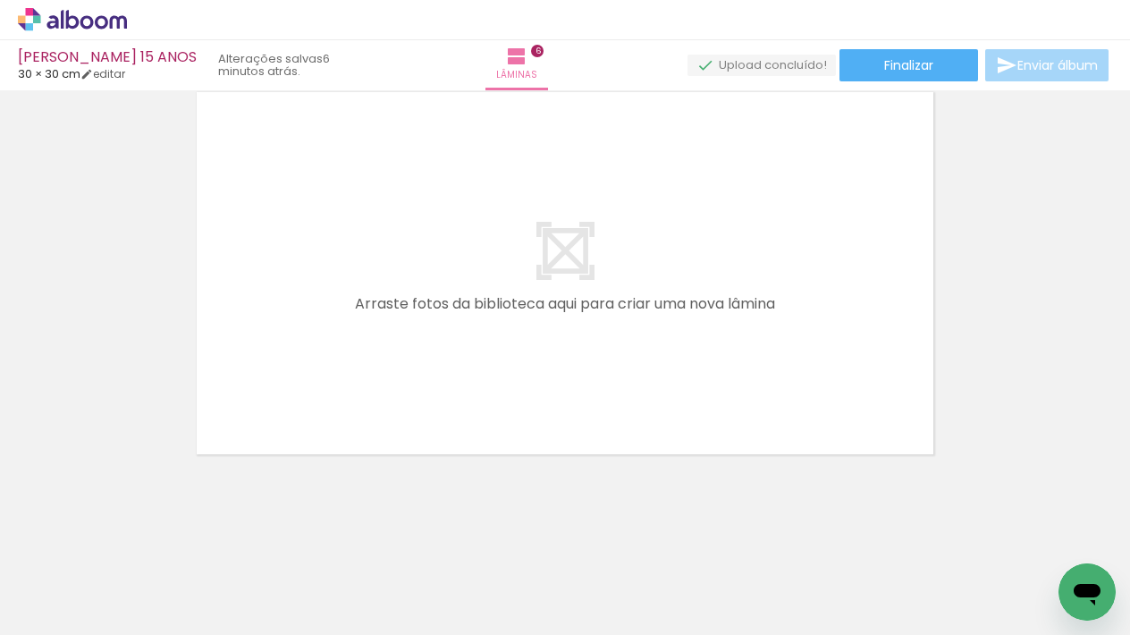
scroll to position [2572, 0]
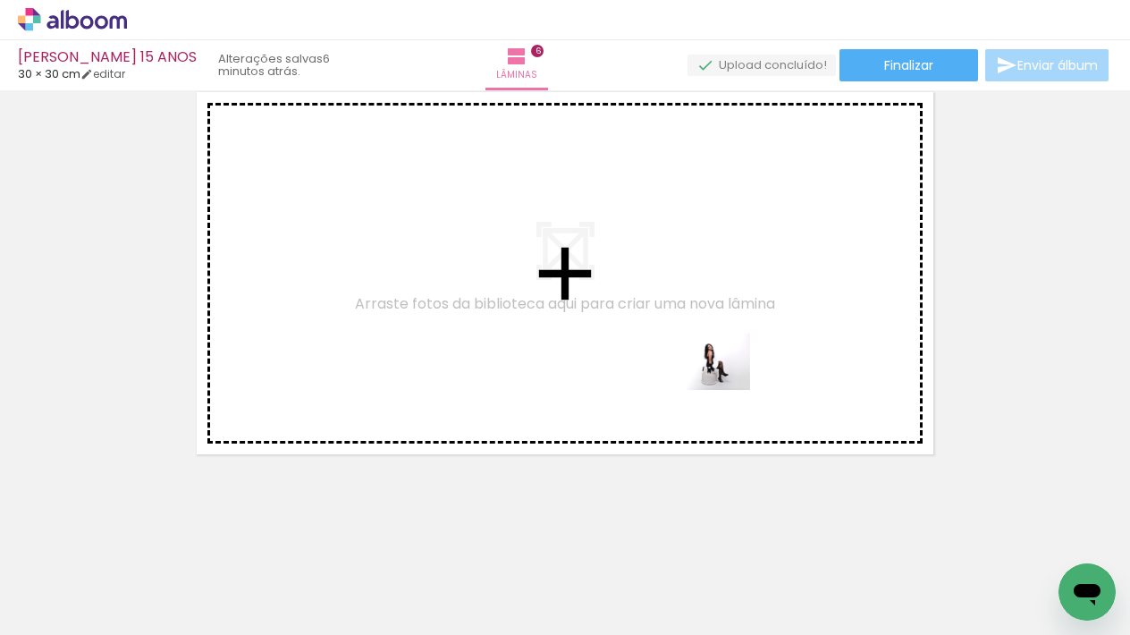
drag, startPoint x: 1026, startPoint y: 571, endPoint x: 723, endPoint y: 386, distance: 355.0
click at [723, 386] on quentale-workspace at bounding box center [565, 317] width 1130 height 635
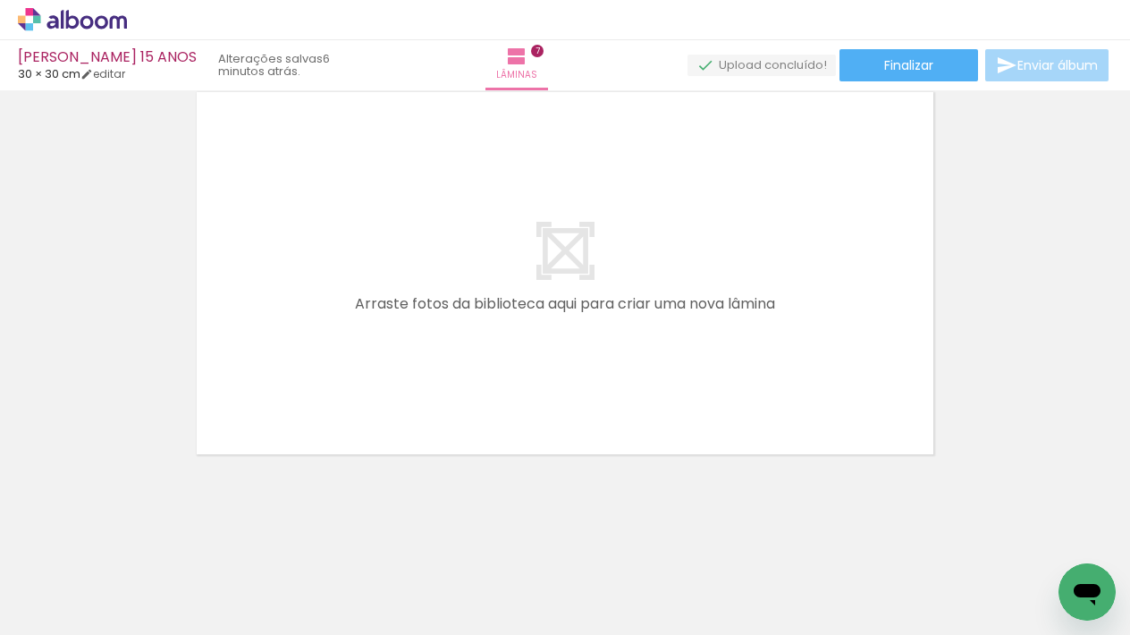
scroll to position [0, 1547]
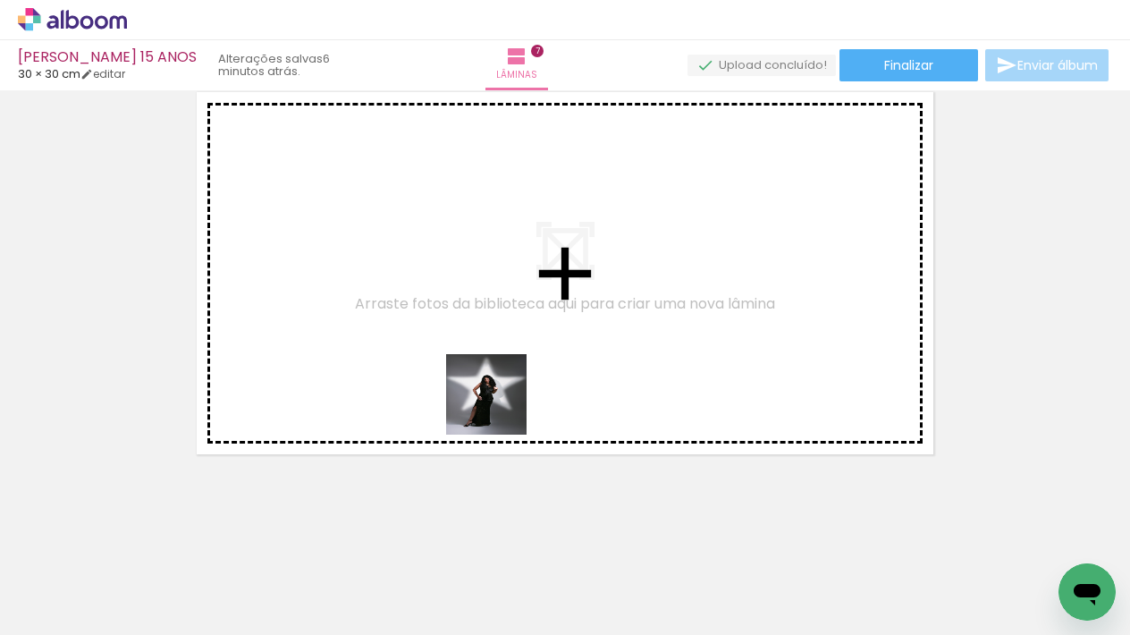
drag, startPoint x: 539, startPoint y: 583, endPoint x: 648, endPoint y: 584, distance: 109.1
click at [499, 396] on quentale-workspace at bounding box center [565, 317] width 1130 height 635
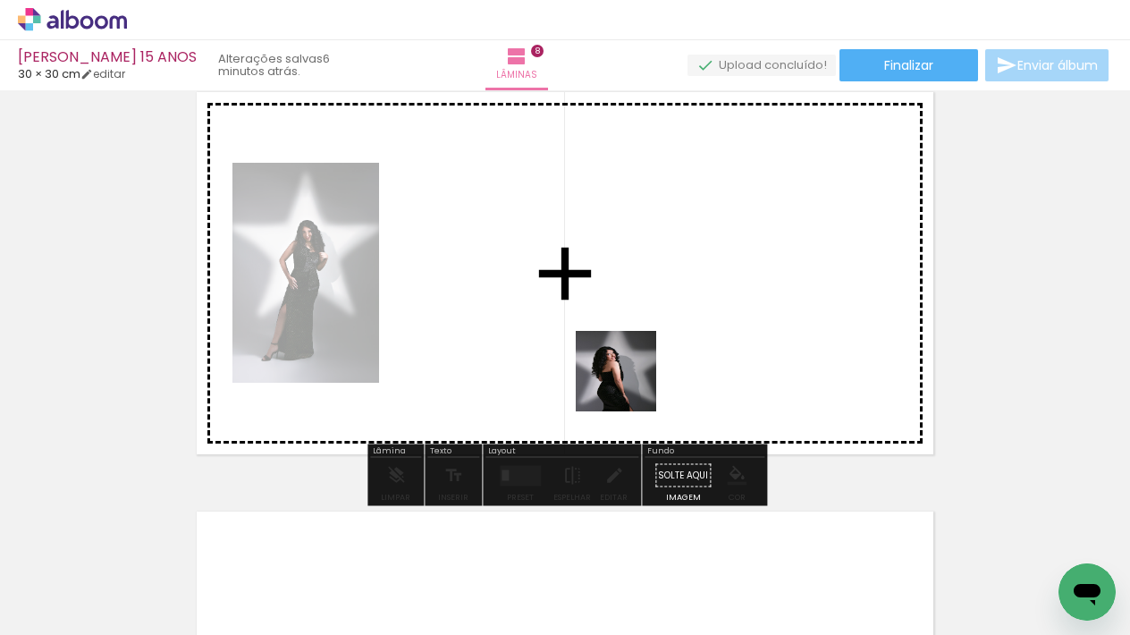
drag, startPoint x: 631, startPoint y: 473, endPoint x: 629, endPoint y: 384, distance: 88.5
click at [629, 384] on quentale-workspace at bounding box center [565, 317] width 1130 height 635
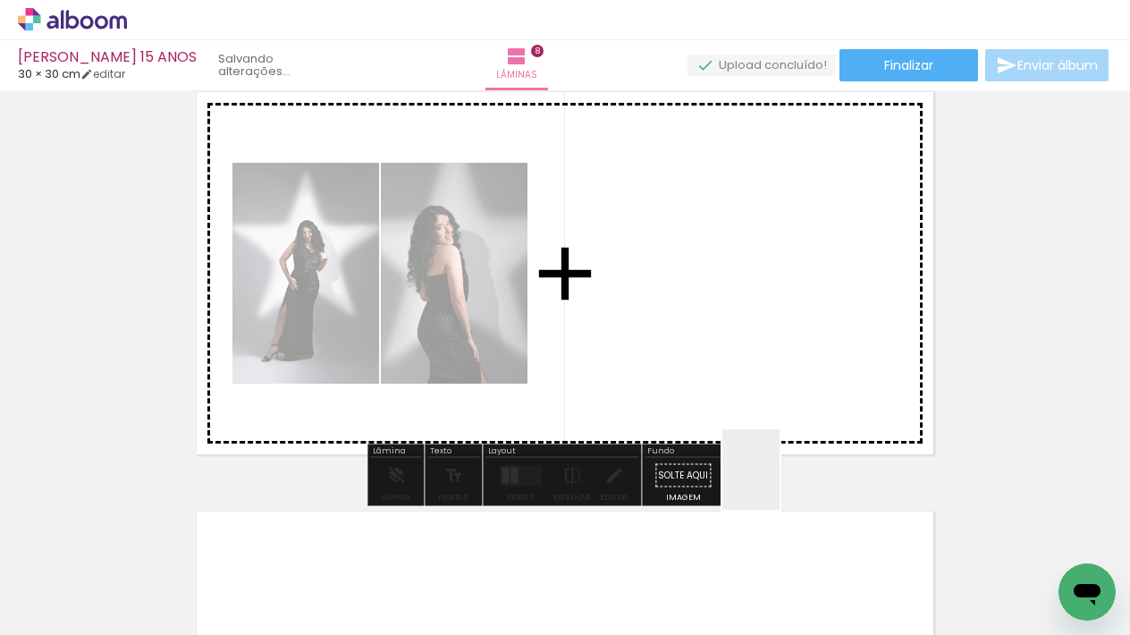
scroll to position [2957, 0]
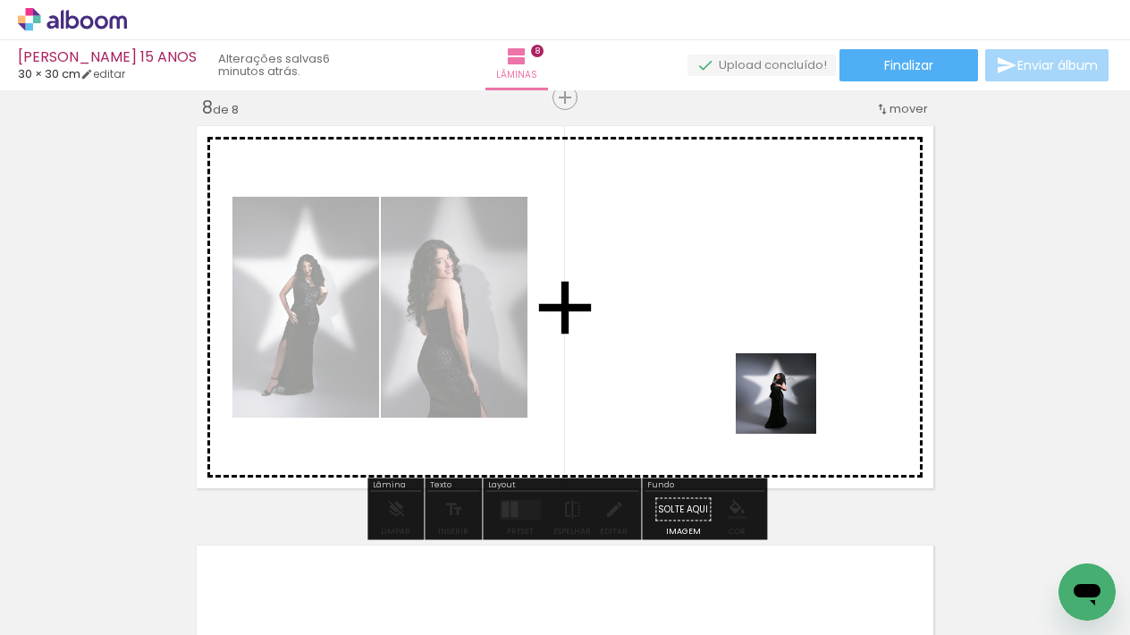
drag, startPoint x: 739, startPoint y: 582, endPoint x: 789, endPoint y: 407, distance: 182.2
click at [789, 407] on quentale-workspace at bounding box center [565, 317] width 1130 height 635
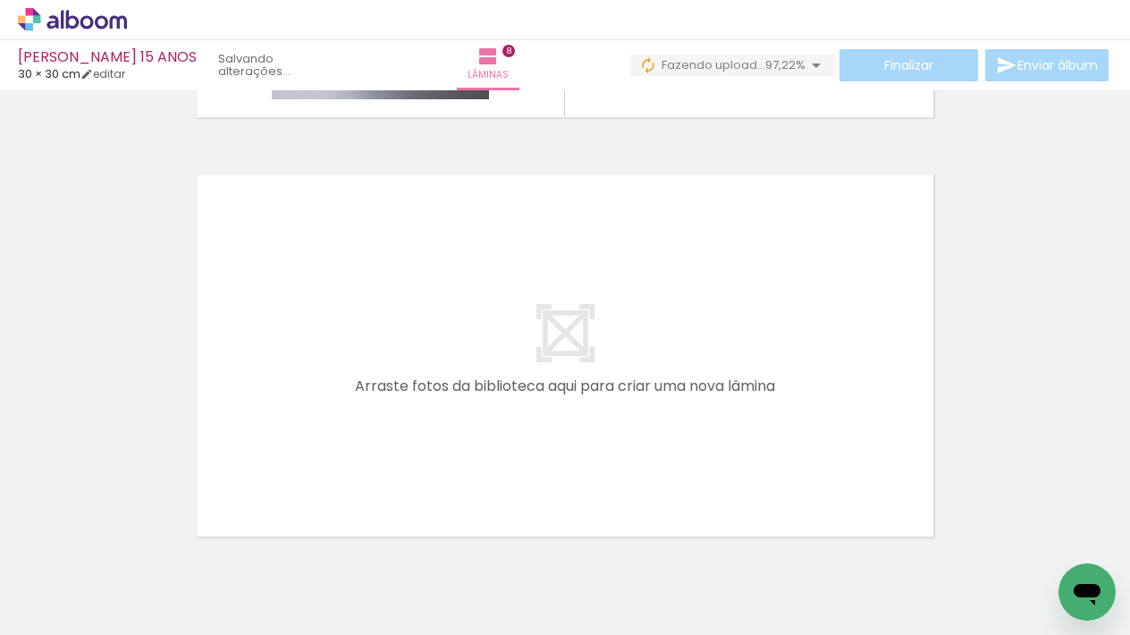
scroll to position [3342, 0]
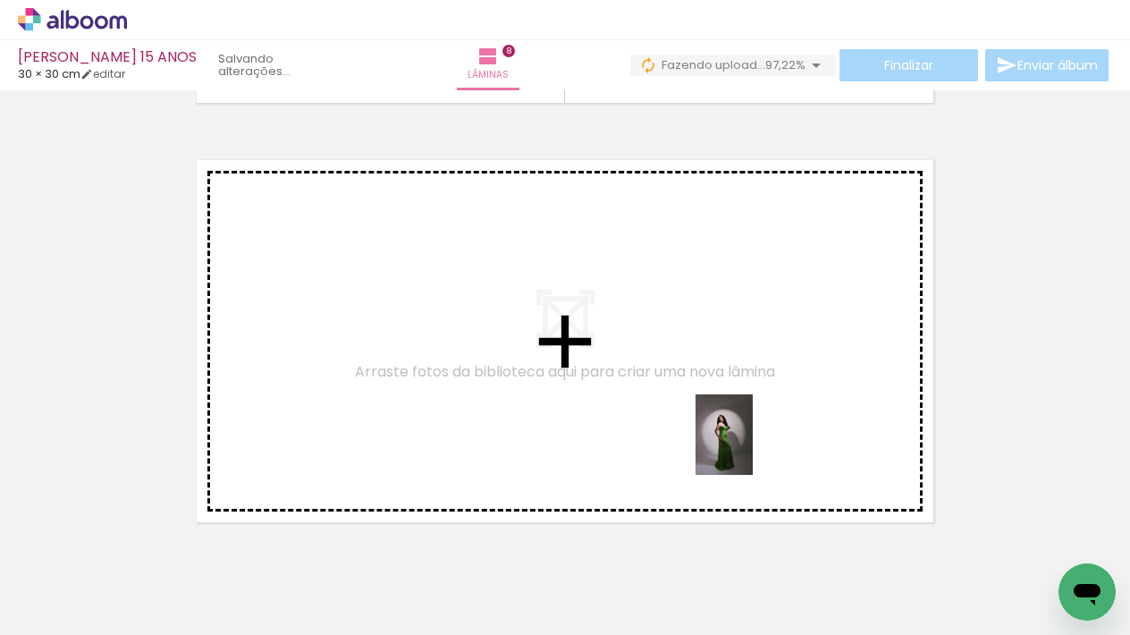
drag, startPoint x: 794, startPoint y: 520, endPoint x: 749, endPoint y: 448, distance: 85.1
click at [749, 448] on quentale-workspace at bounding box center [565, 317] width 1130 height 635
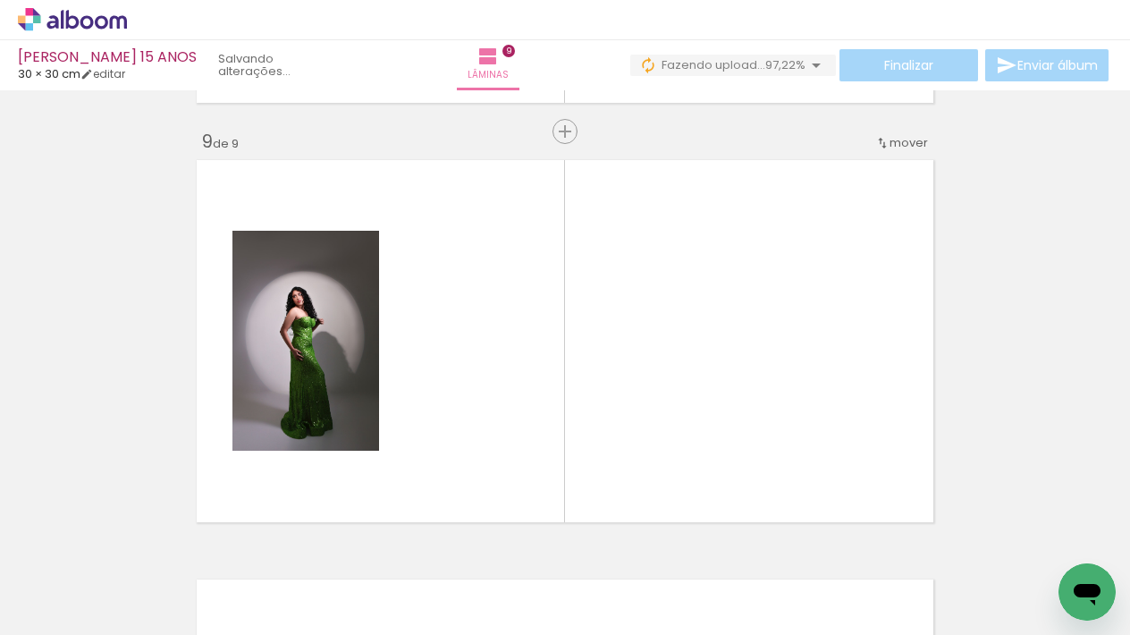
scroll to position [3376, 0]
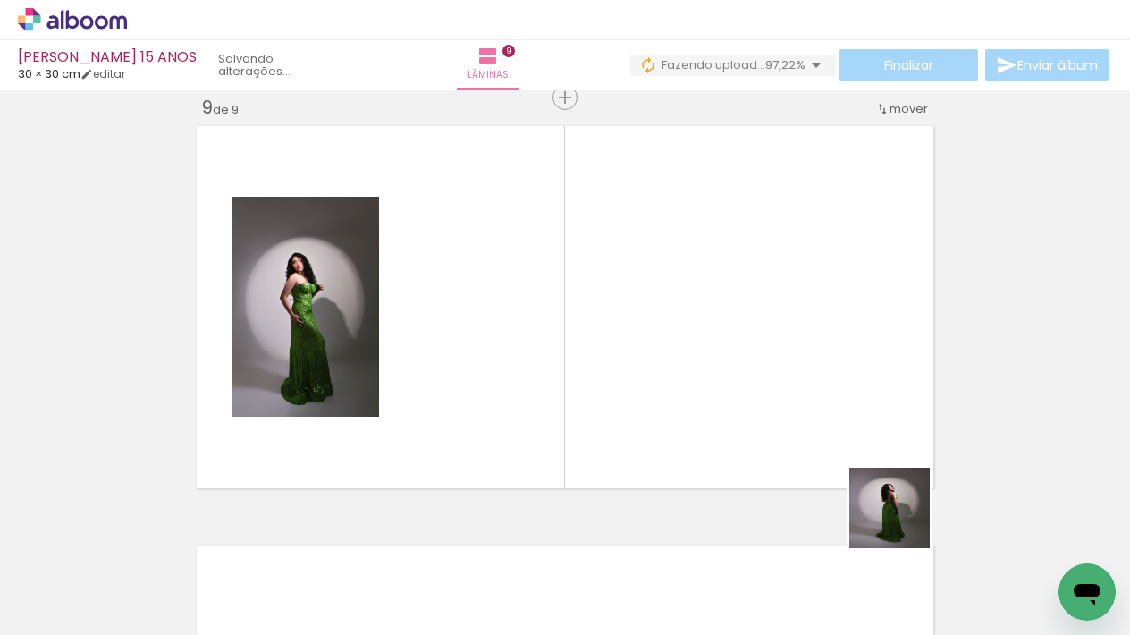
drag, startPoint x: 949, startPoint y: 576, endPoint x: 1038, endPoint y: 563, distance: 89.4
click at [821, 435] on quentale-workspace at bounding box center [565, 317] width 1130 height 635
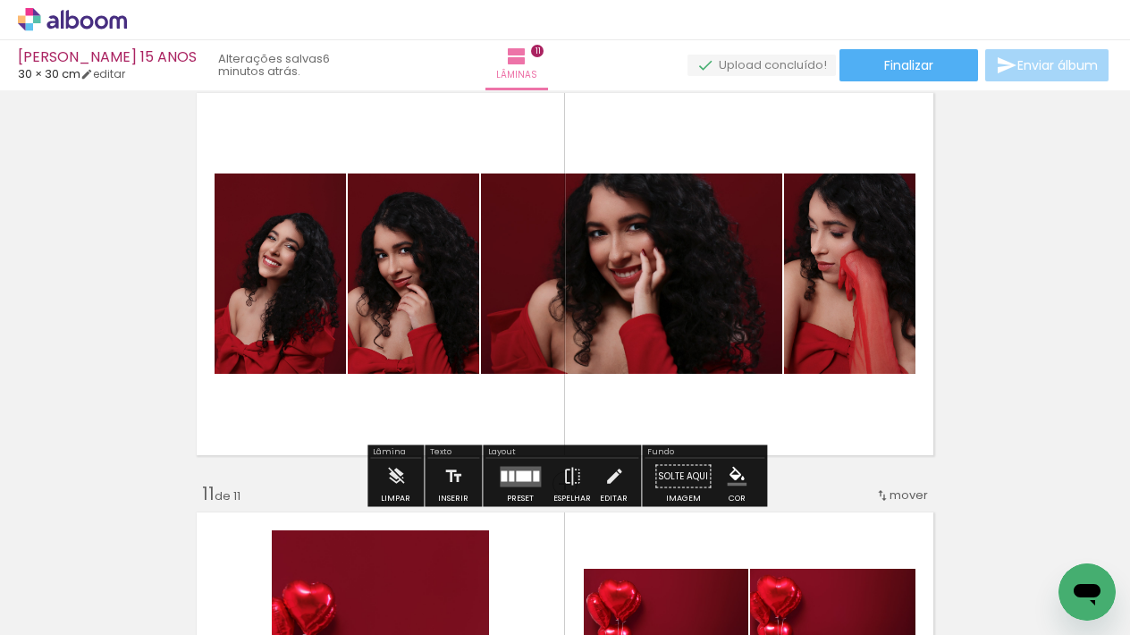
scroll to position [3828, 0]
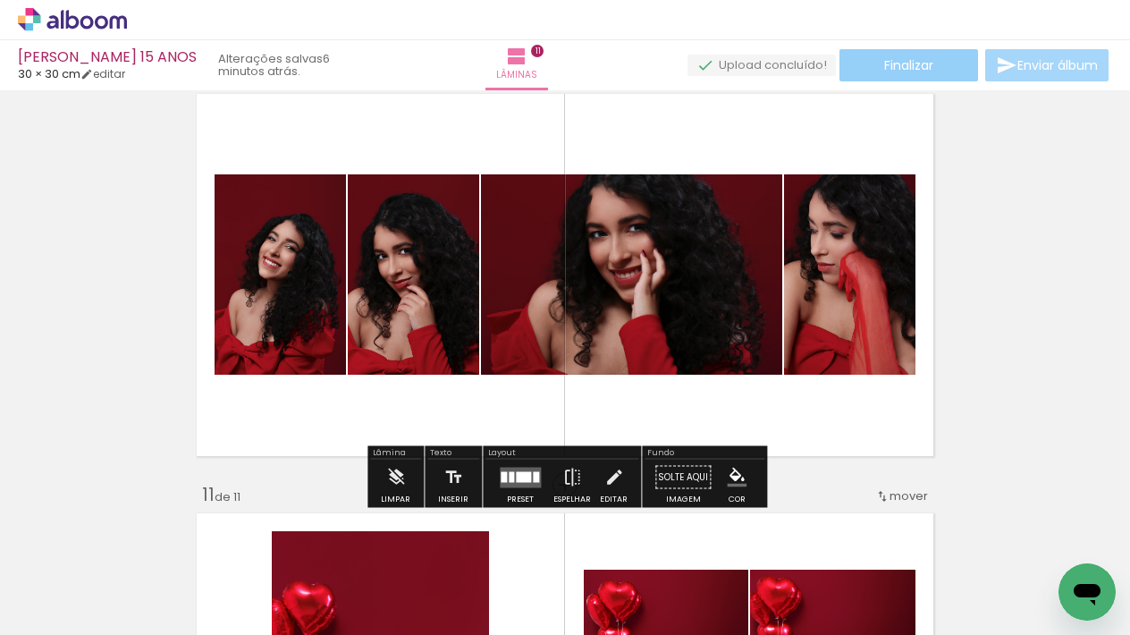
click at [928, 65] on span "Finalizar" at bounding box center [908, 65] width 49 height 13
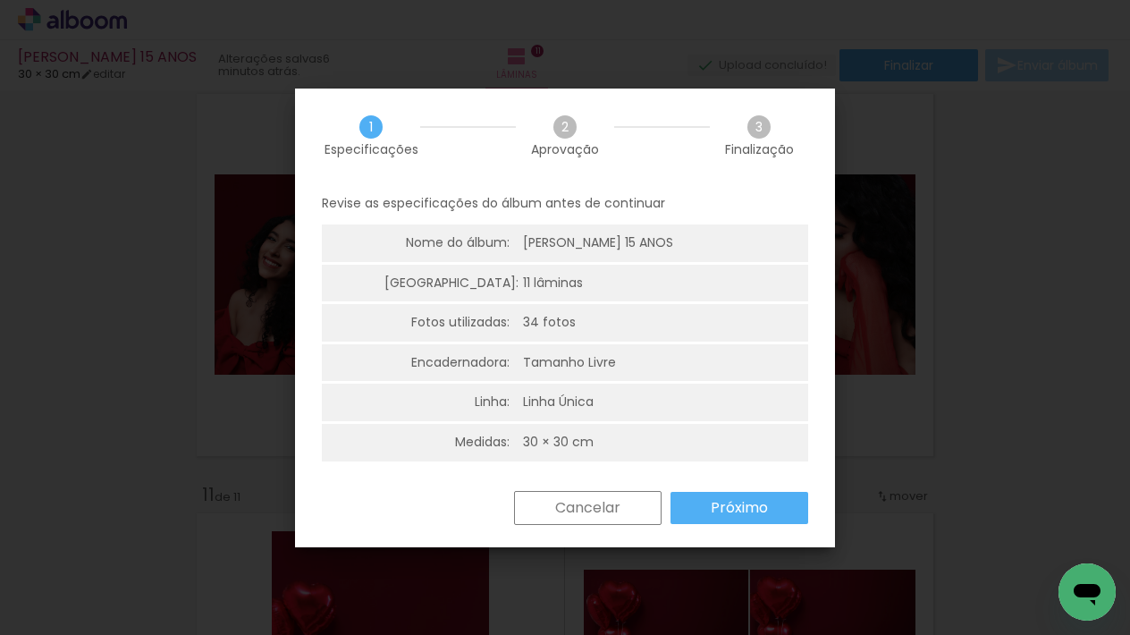
click at [0, 0] on slot "Próximo" at bounding box center [0, 0] width 0 height 0
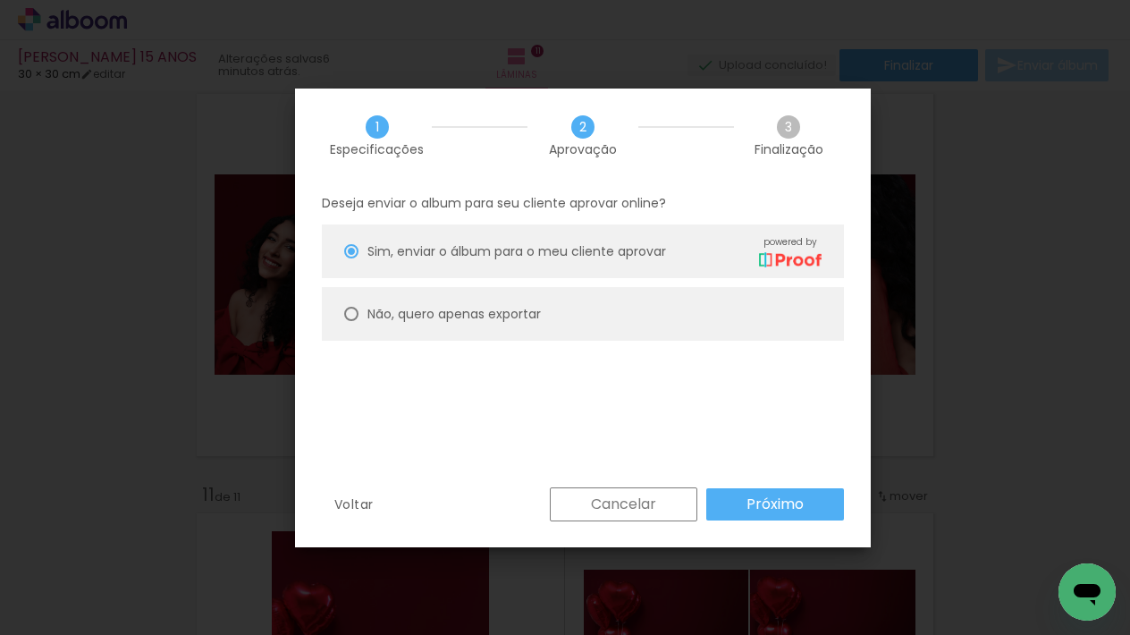
click at [0, 0] on slot "Próximo" at bounding box center [0, 0] width 0 height 0
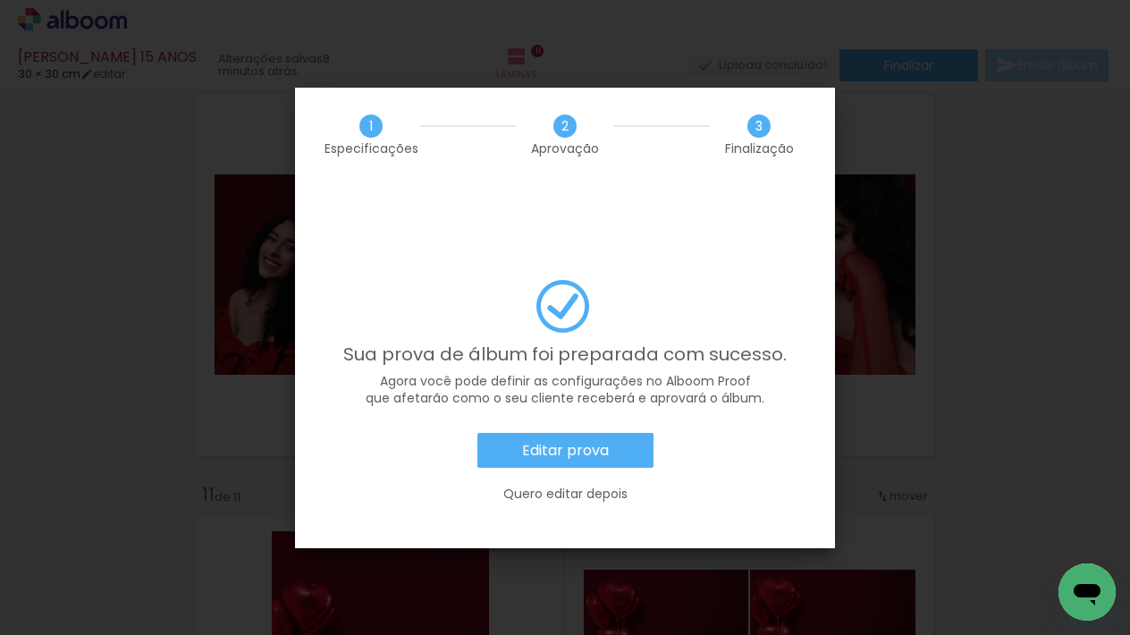
click at [626, 433] on paper-button "Editar prova" at bounding box center [565, 451] width 176 height 36
